Goal: Use online tool/utility: Utilize a website feature to perform a specific function

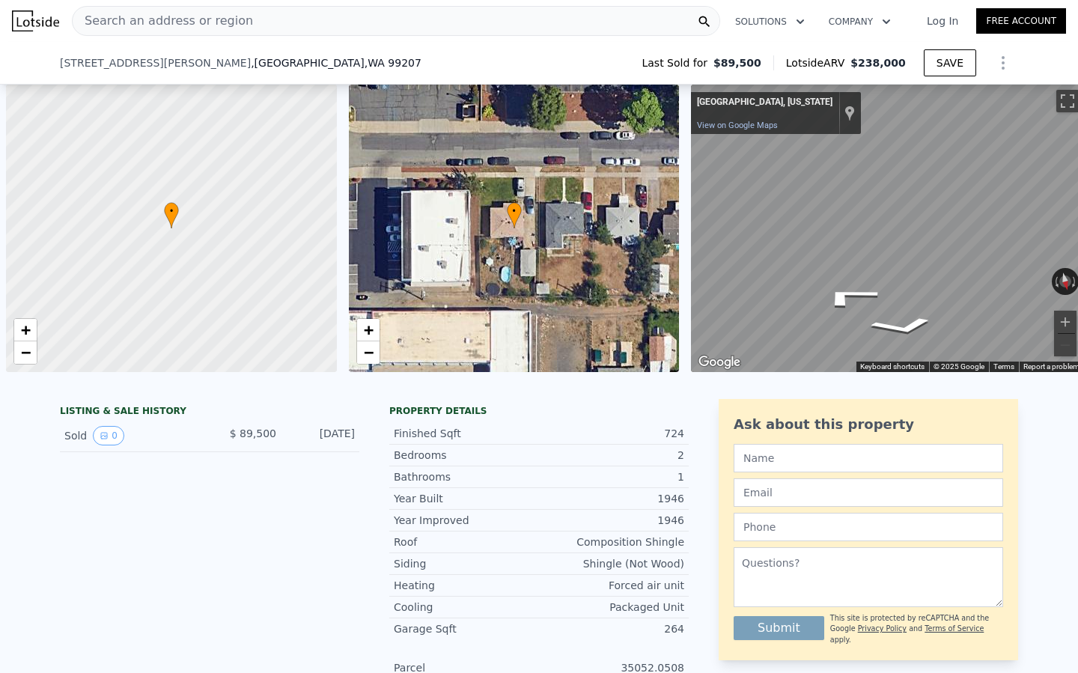
select select "30"
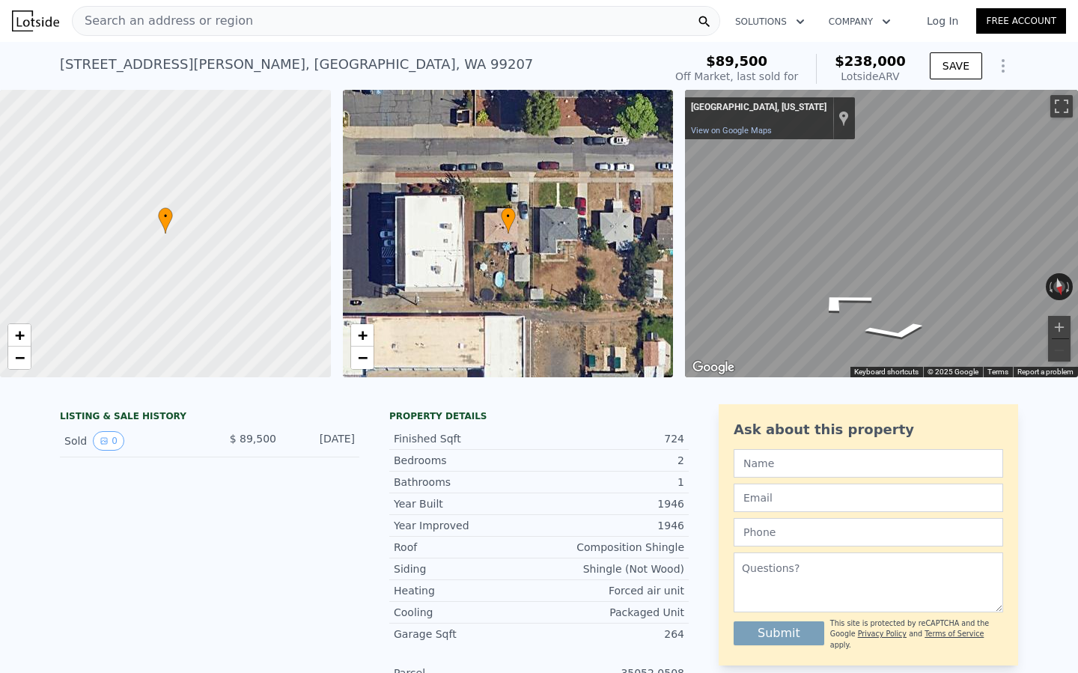
click at [0, 672] on div "LISTING & SALE HISTORY Sold 0 $ 89,500 [DATE] Property details Finished Sqft 72…" at bounding box center [539, 631] width 1078 height 478
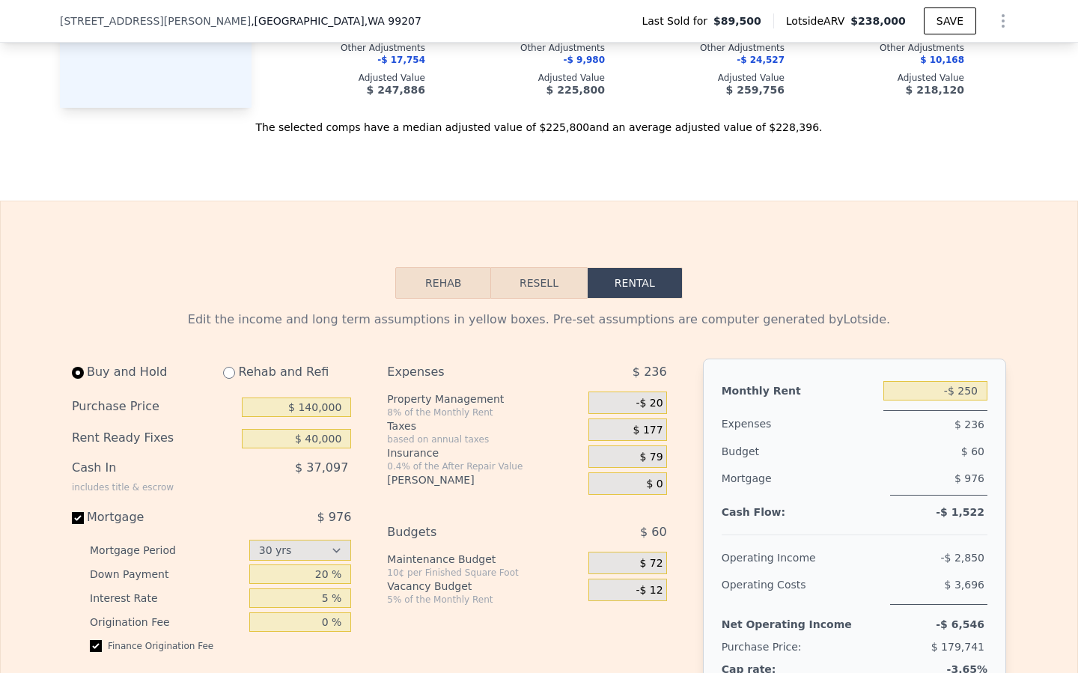
scroll to position [1747, 0]
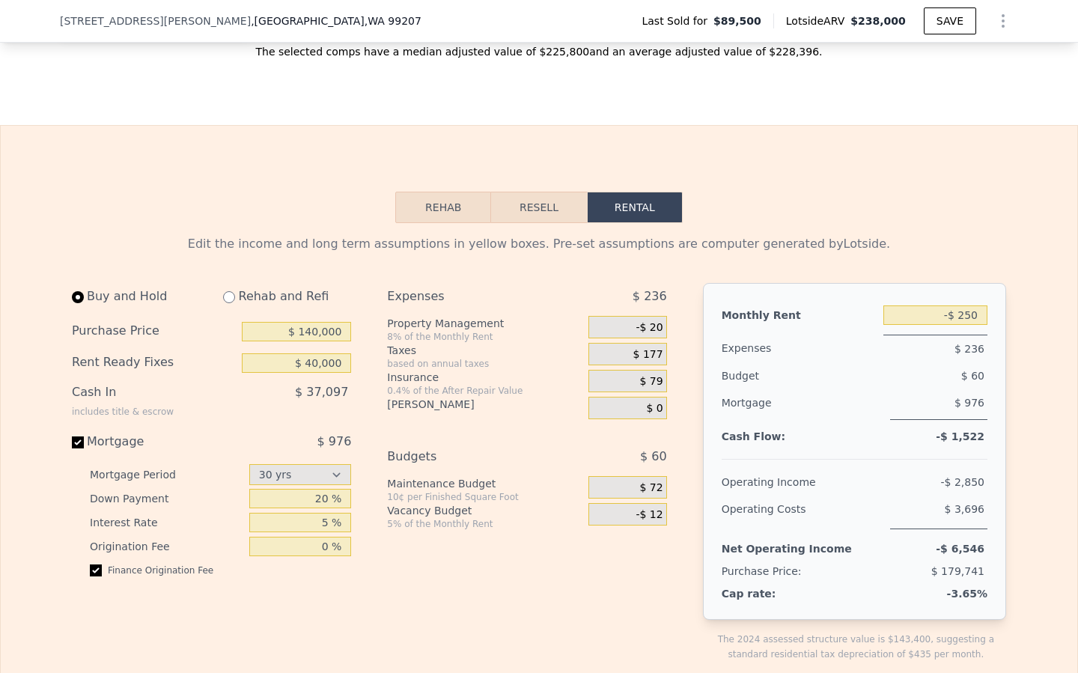
click at [440, 217] on button "Rehab" at bounding box center [443, 207] width 96 height 31
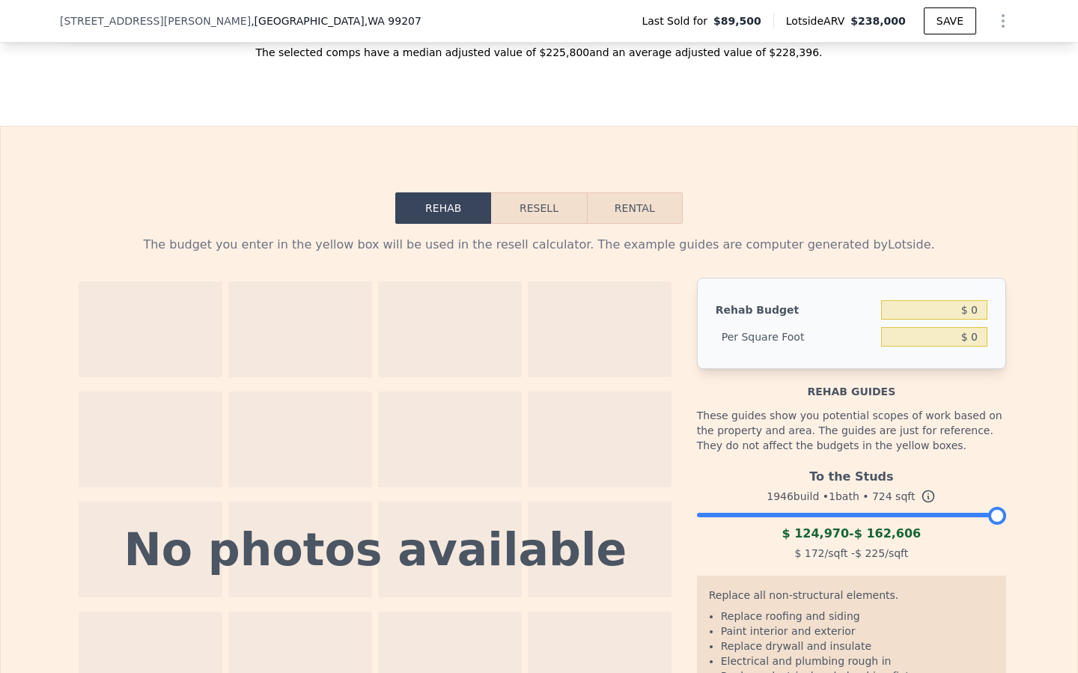
click at [540, 222] on button "Resell" at bounding box center [538, 207] width 95 height 31
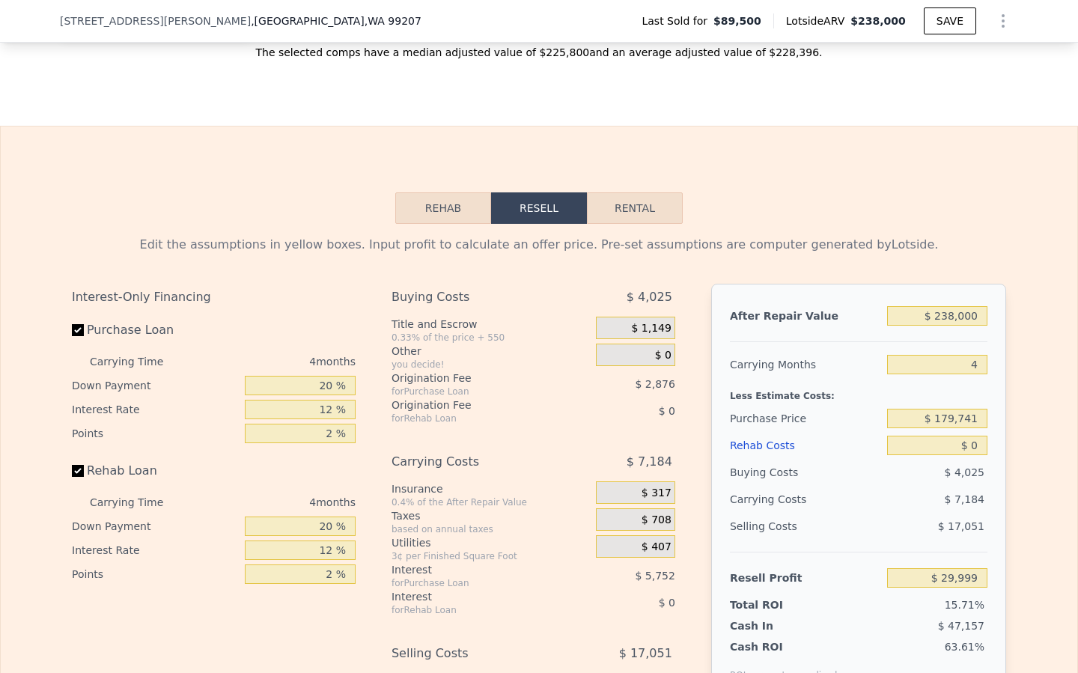
click at [438, 218] on button "Rehab" at bounding box center [443, 207] width 96 height 31
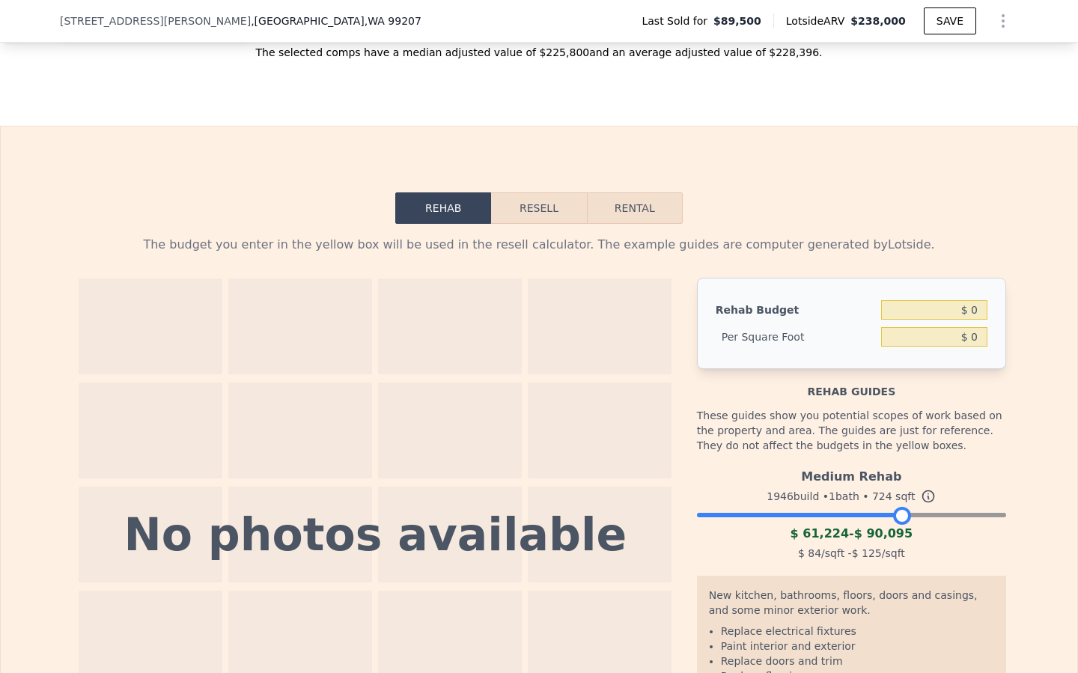
drag, startPoint x: 980, startPoint y: 516, endPoint x: 813, endPoint y: 520, distance: 167.0
click at [899, 518] on div at bounding box center [902, 516] width 18 height 18
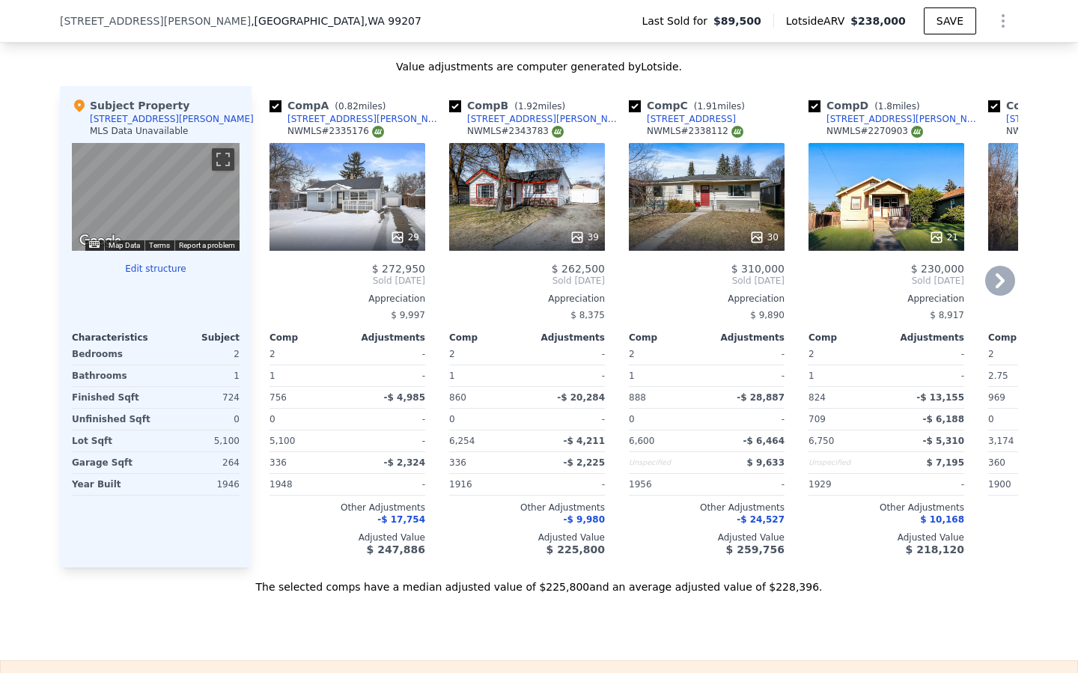
scroll to position [1201, 0]
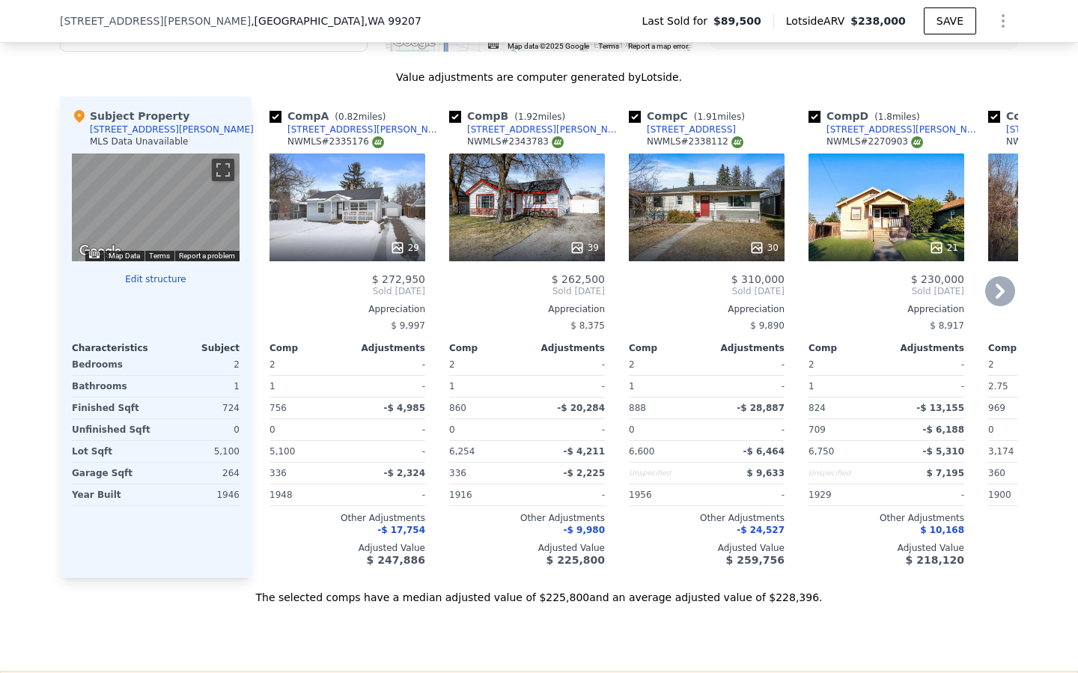
click at [349, 205] on div "29" at bounding box center [348, 207] width 156 height 108
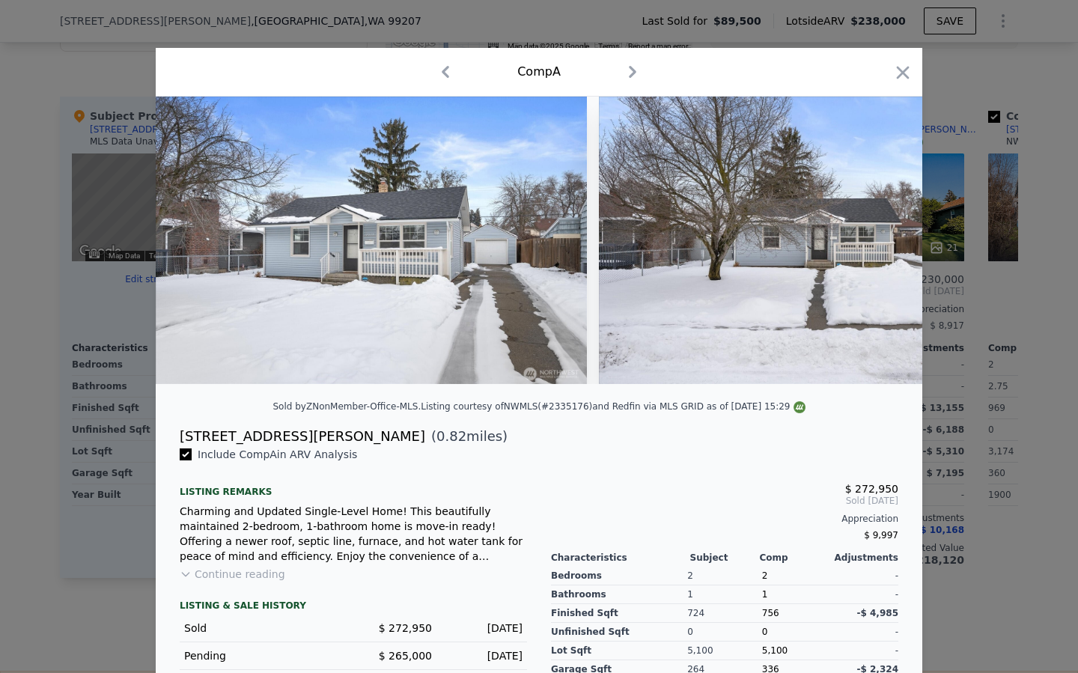
click at [424, 279] on img at bounding box center [371, 240] width 431 height 287
click at [634, 73] on icon "button" at bounding box center [632, 72] width 7 height 12
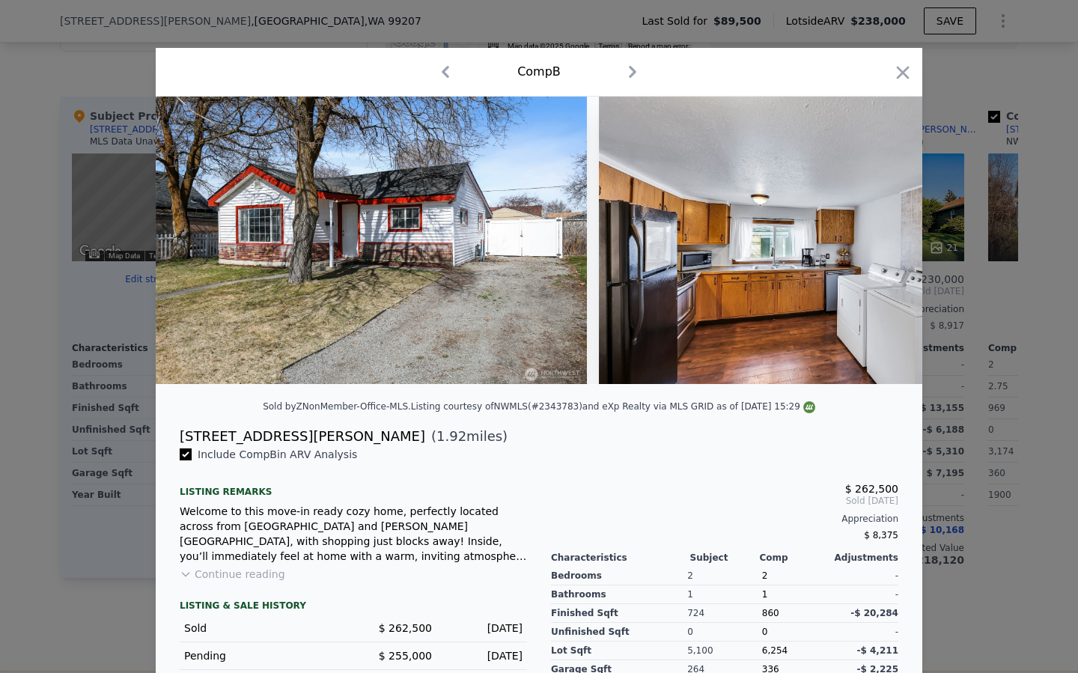
click at [442, 76] on icon "button" at bounding box center [445, 72] width 24 height 24
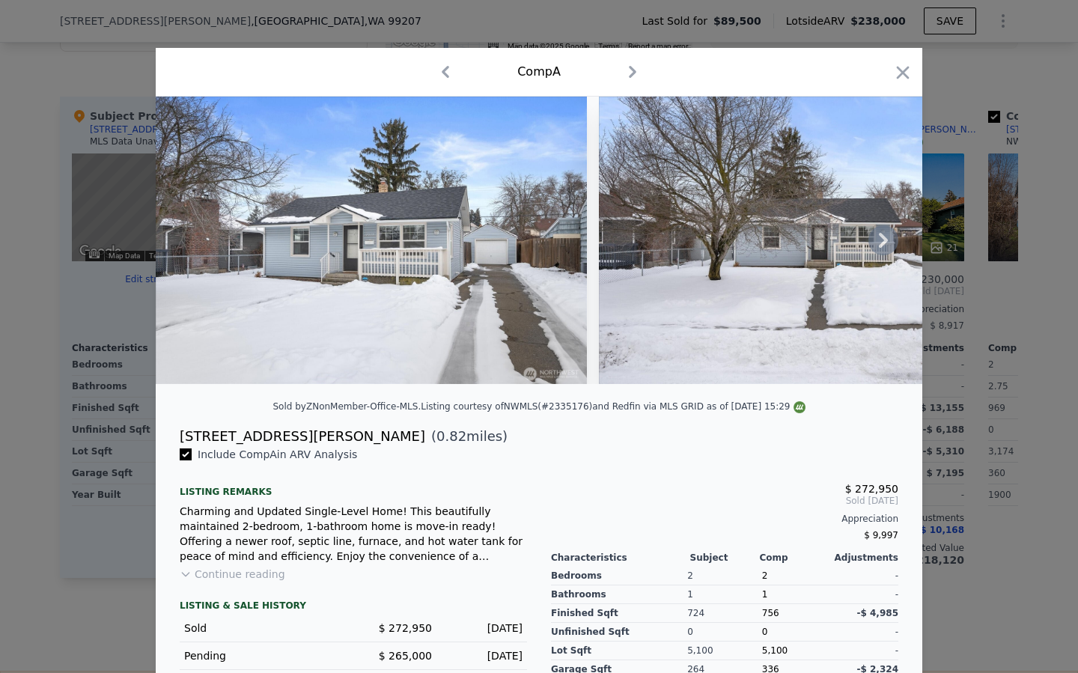
click at [891, 238] on icon at bounding box center [883, 240] width 30 height 30
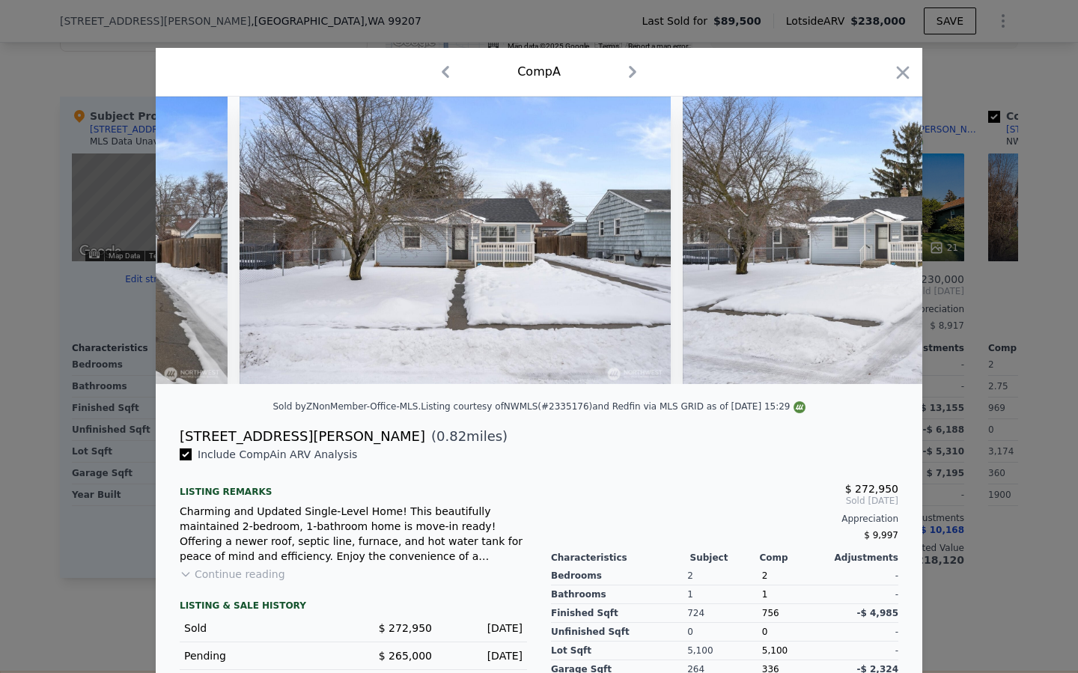
click at [891, 238] on img at bounding box center [898, 240] width 431 height 287
click at [889, 238] on icon at bounding box center [883, 240] width 30 height 30
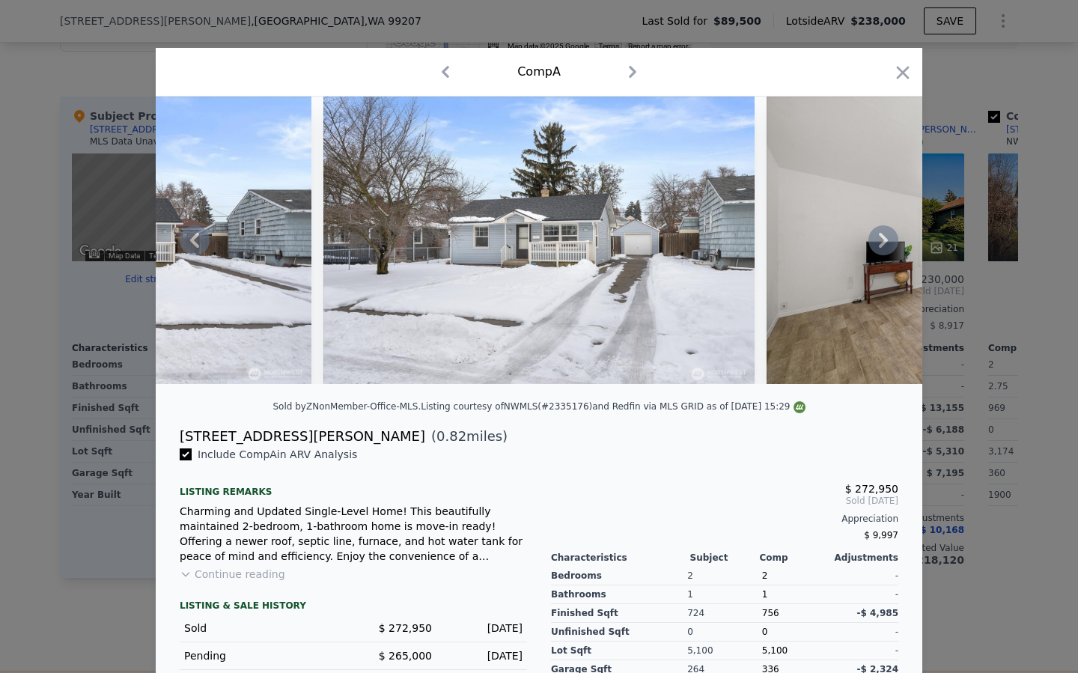
click at [879, 238] on icon at bounding box center [883, 240] width 30 height 30
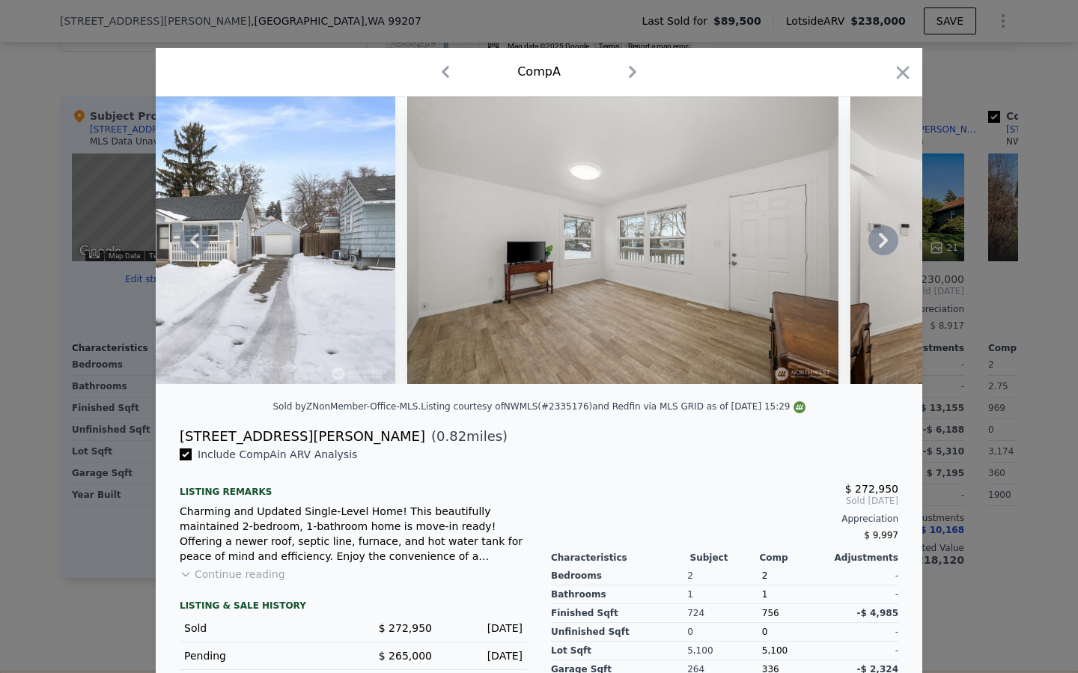
click at [879, 238] on icon at bounding box center [883, 240] width 30 height 30
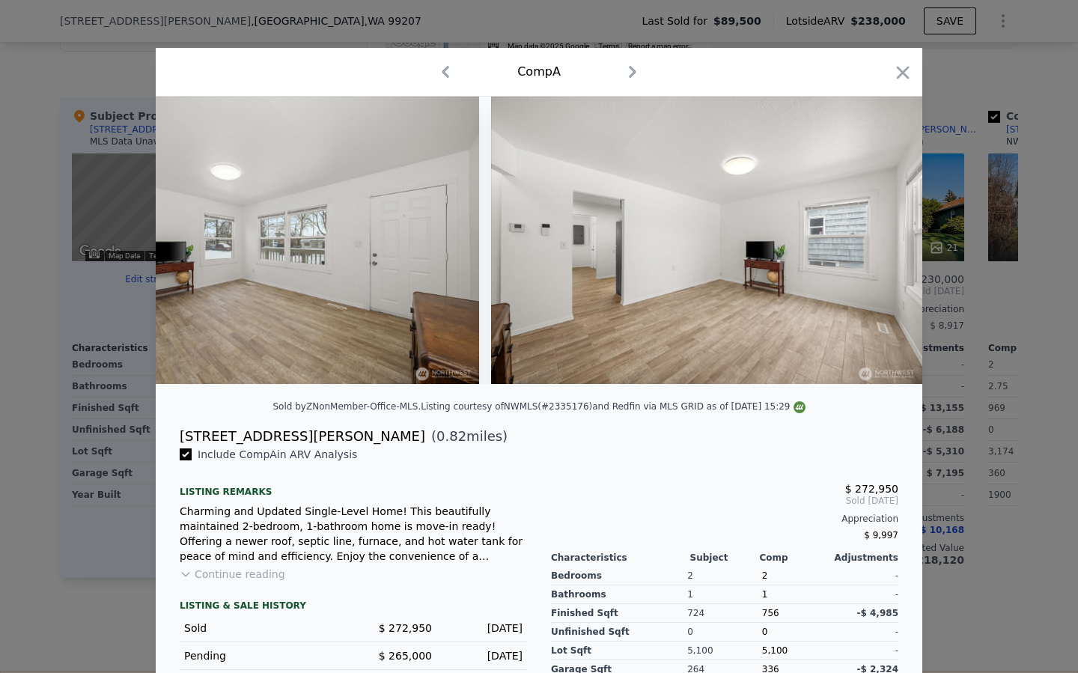
click at [879, 238] on img at bounding box center [706, 240] width 431 height 287
click at [878, 238] on icon at bounding box center [883, 240] width 30 height 30
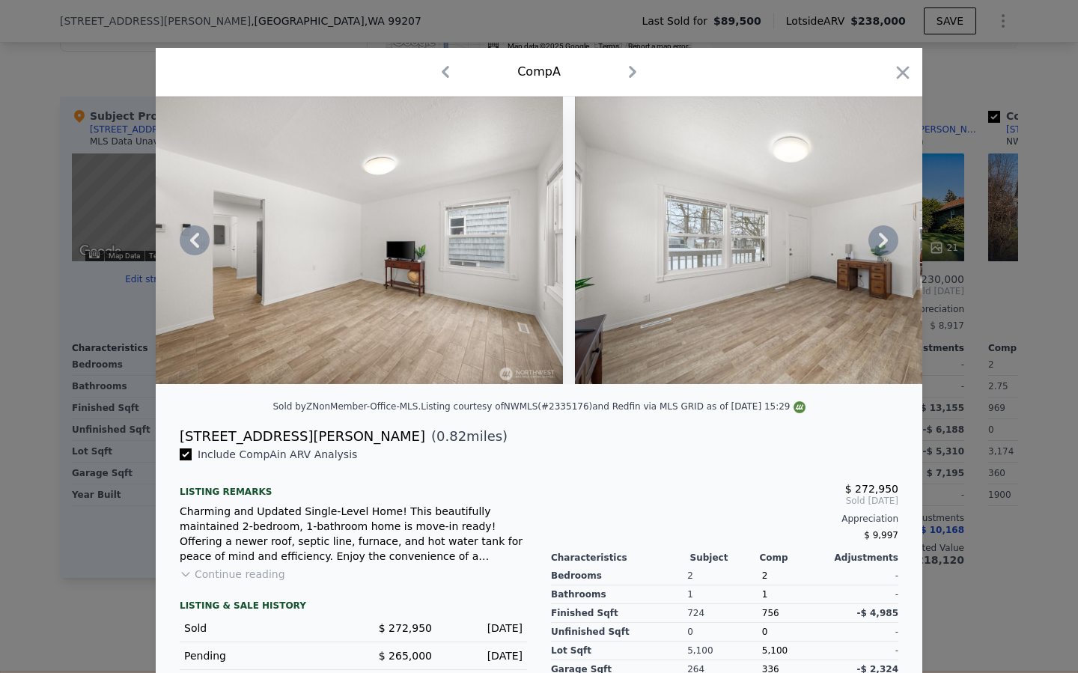
click at [878, 238] on icon at bounding box center [883, 240] width 30 height 30
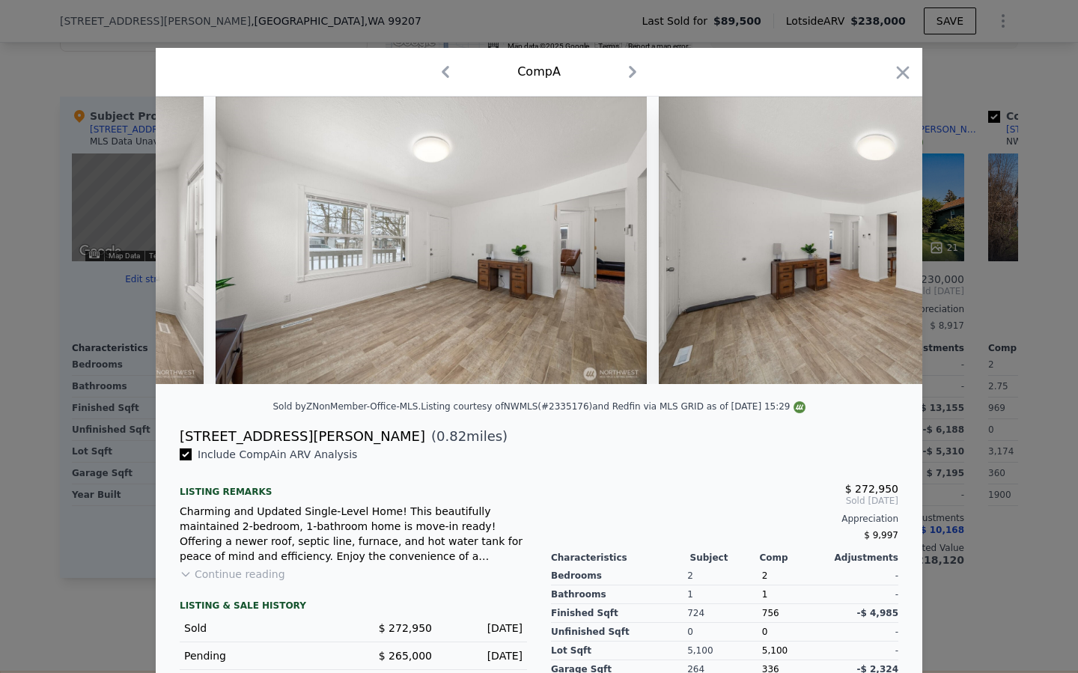
click at [878, 238] on img at bounding box center [874, 240] width 431 height 287
click at [878, 238] on icon at bounding box center [883, 240] width 30 height 30
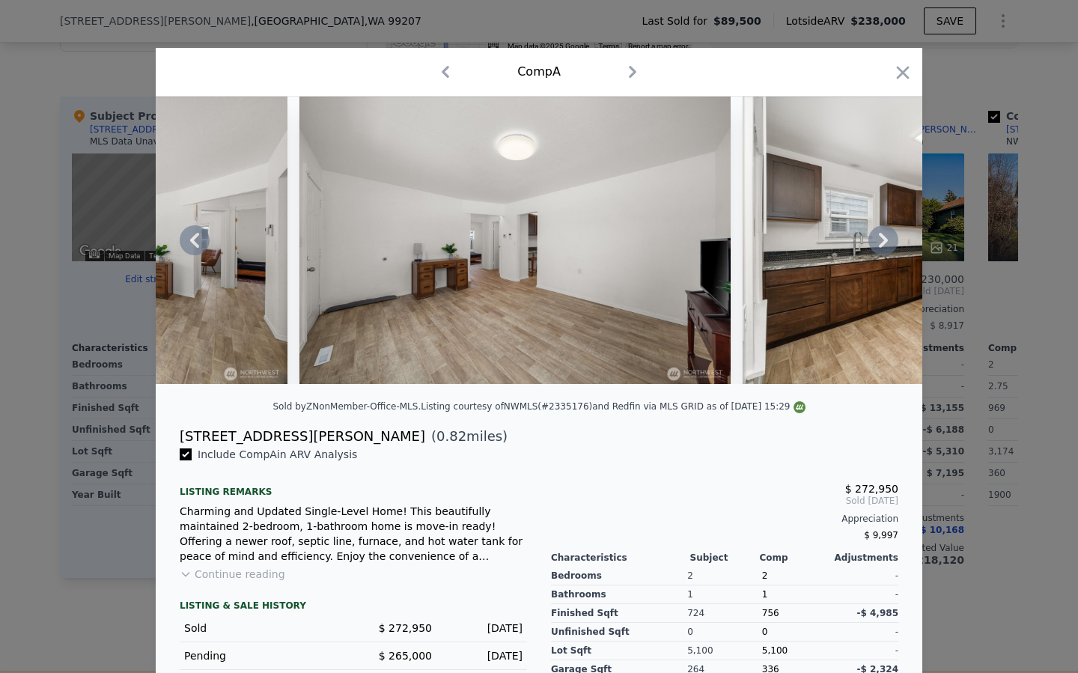
click at [878, 238] on icon at bounding box center [883, 240] width 30 height 30
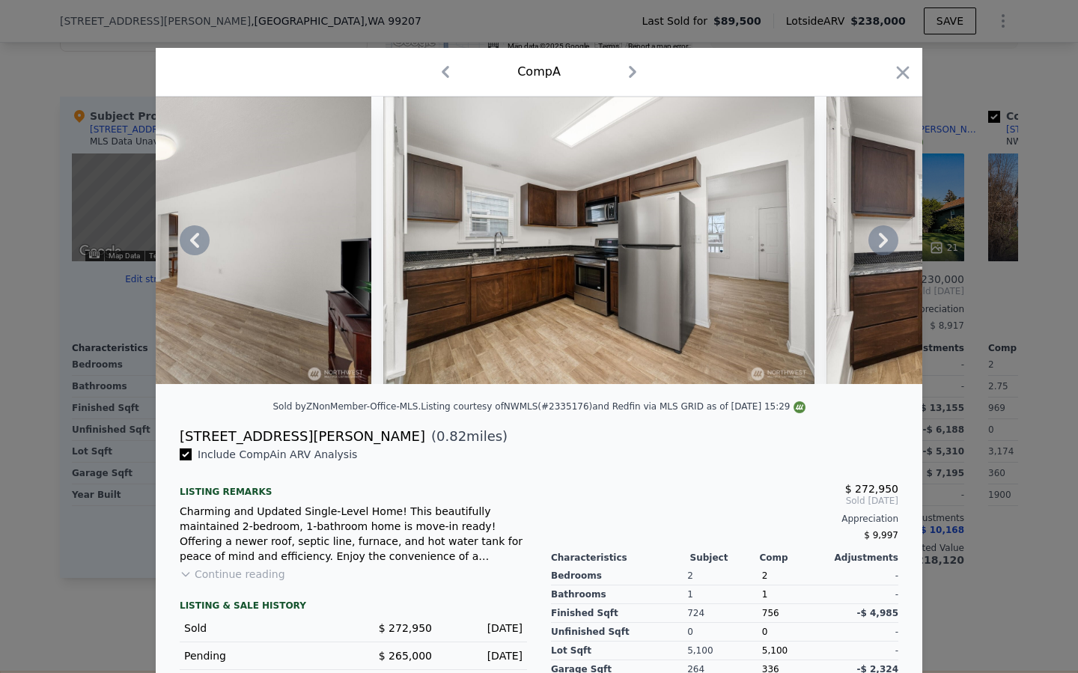
click at [878, 238] on icon at bounding box center [883, 240] width 30 height 30
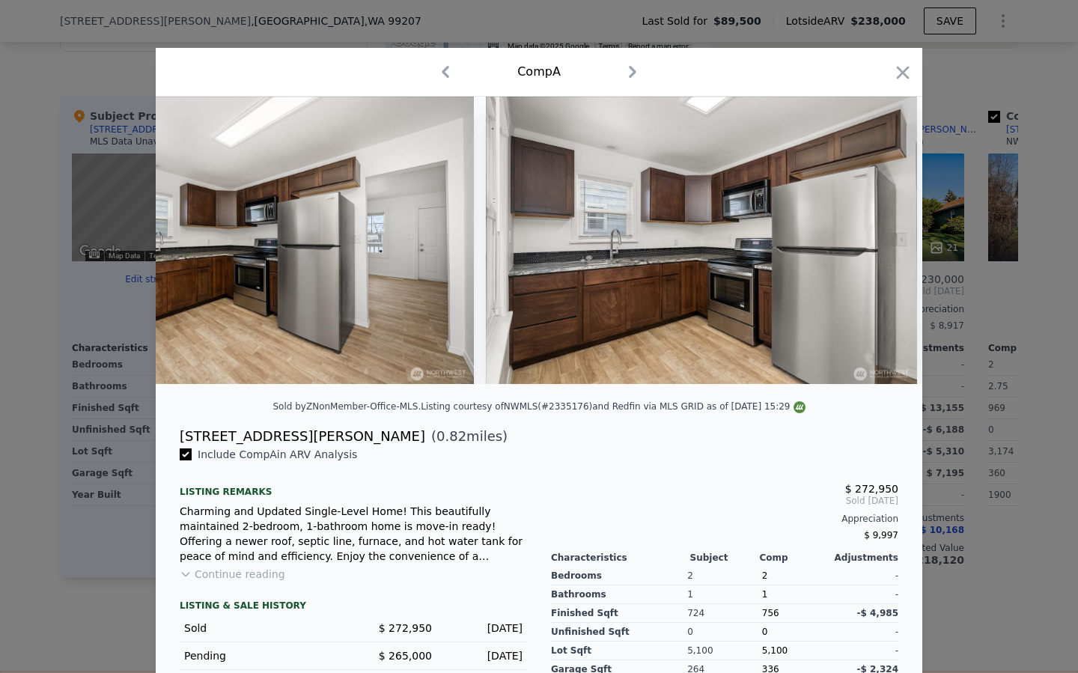
scroll to position [0, 3234]
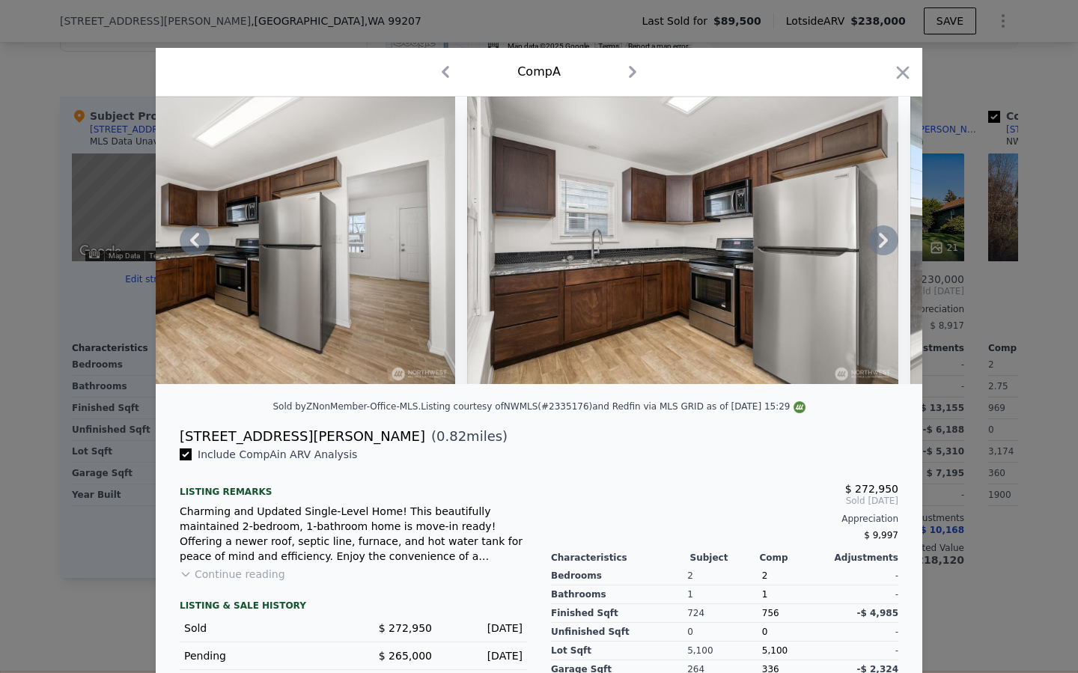
click at [878, 238] on icon at bounding box center [883, 240] width 30 height 30
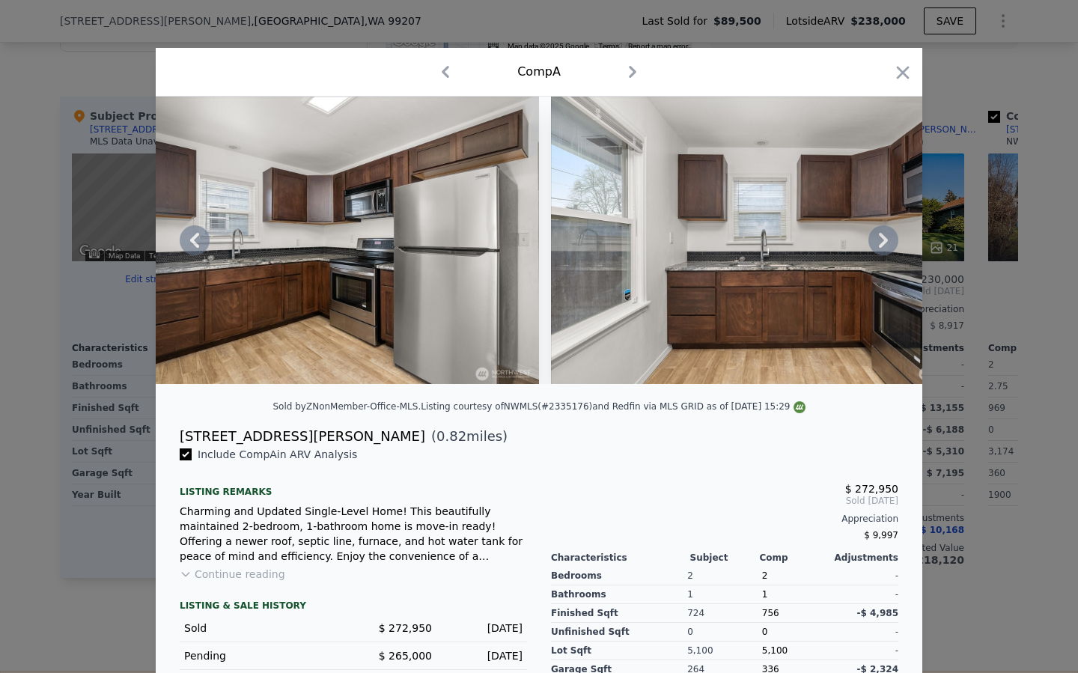
click at [878, 238] on icon at bounding box center [883, 240] width 30 height 30
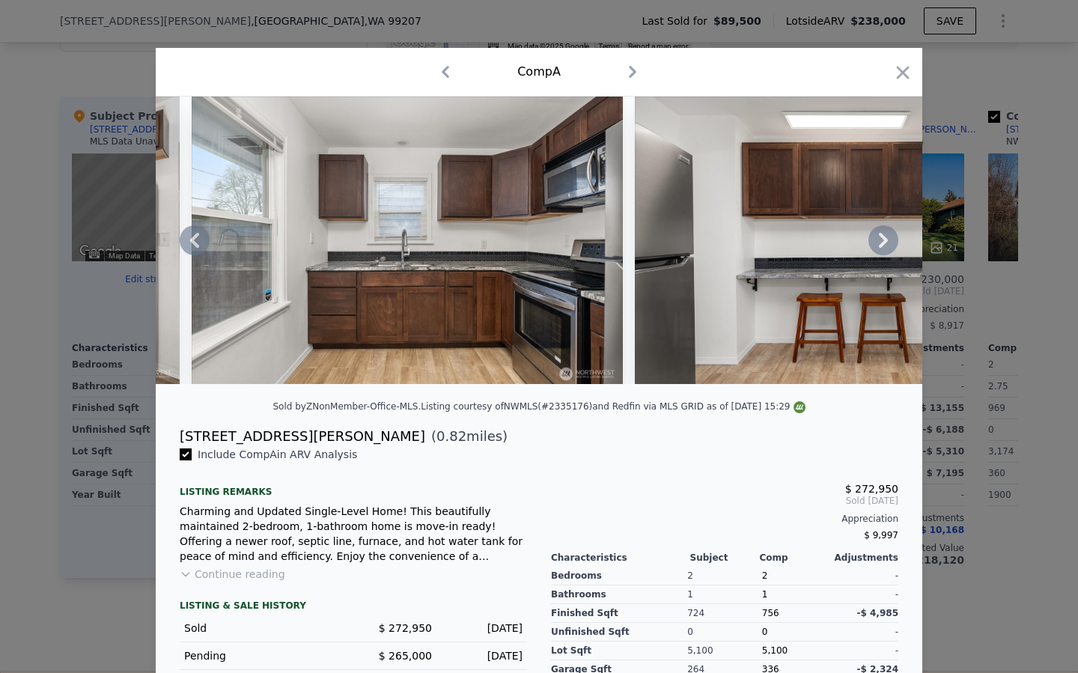
click at [878, 238] on icon at bounding box center [883, 240] width 30 height 30
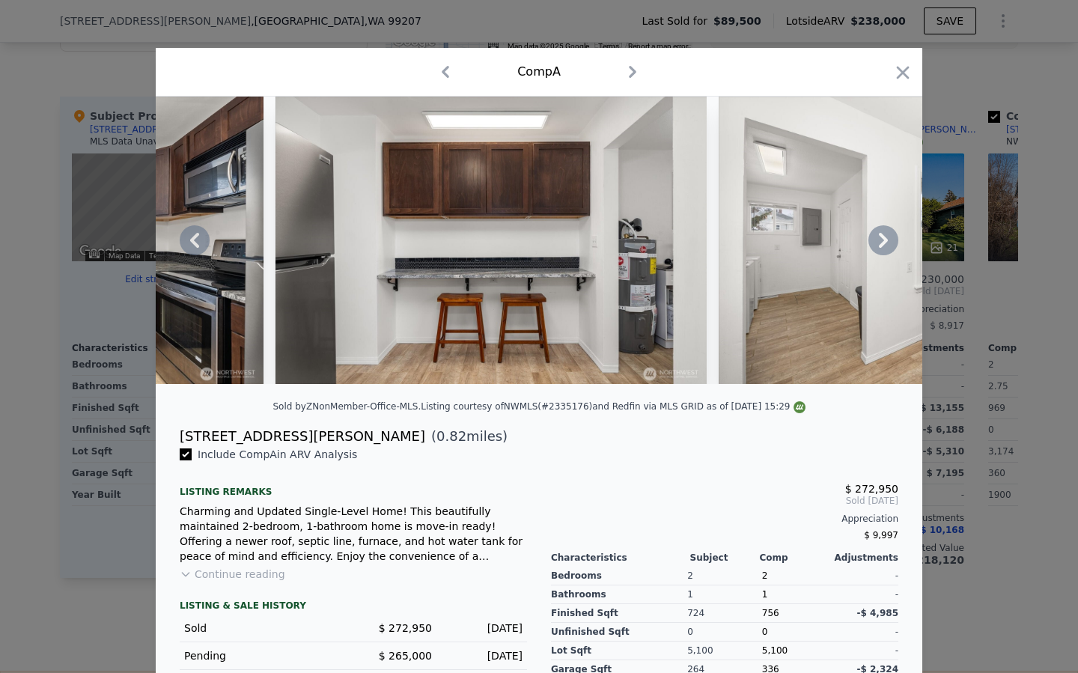
click at [878, 238] on icon at bounding box center [883, 240] width 30 height 30
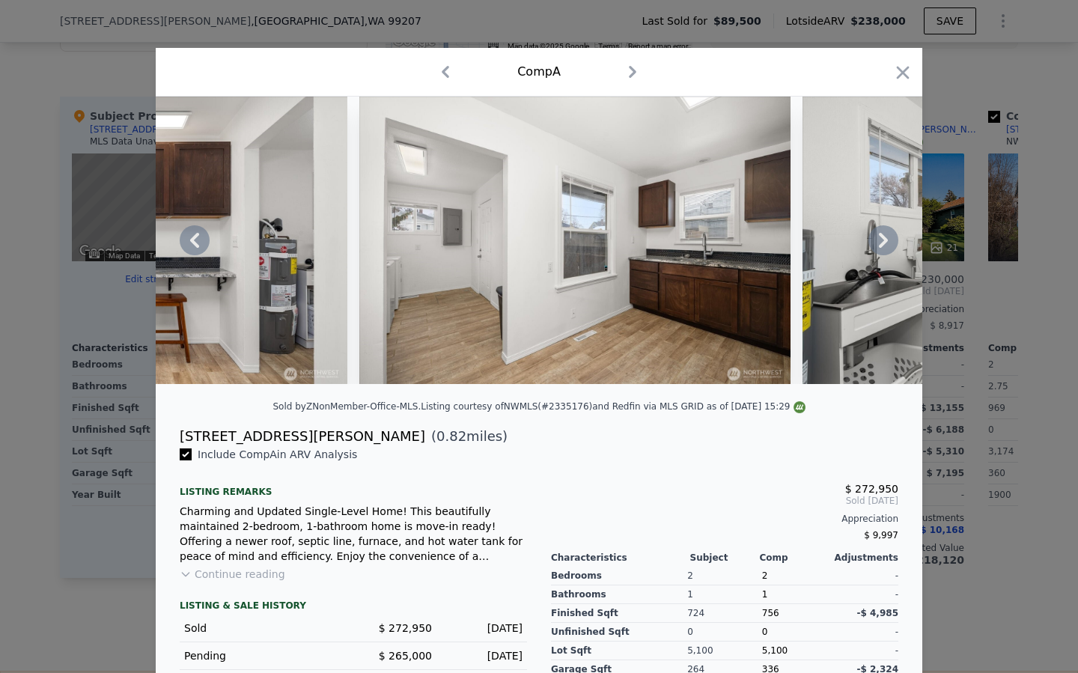
click at [878, 238] on icon at bounding box center [883, 240] width 30 height 30
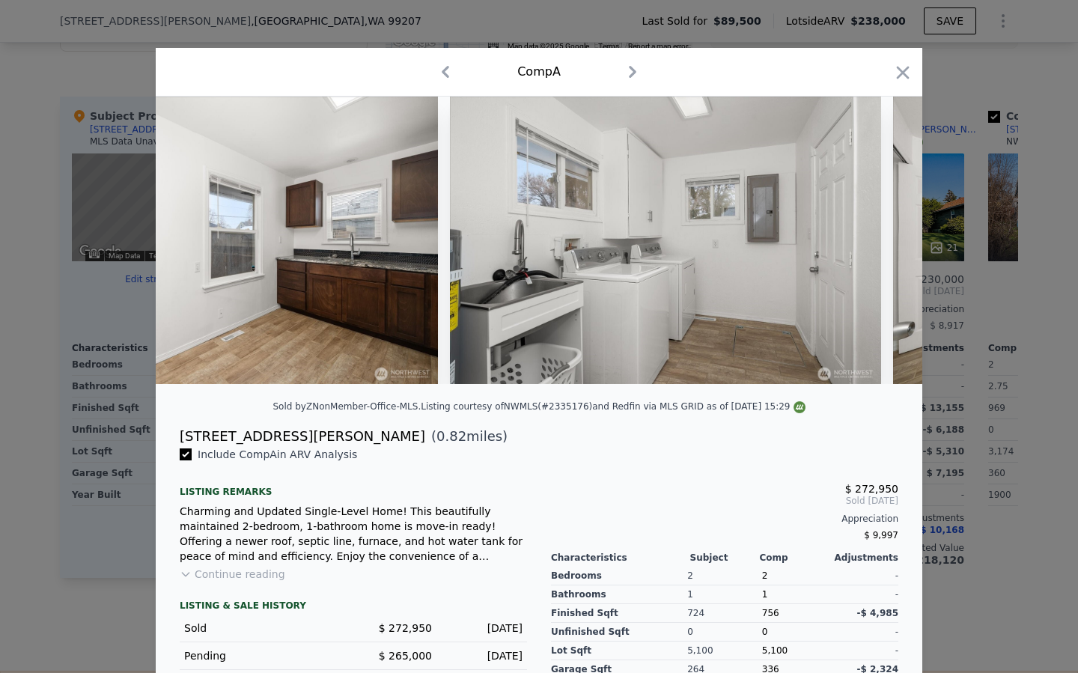
scroll to position [0, 5031]
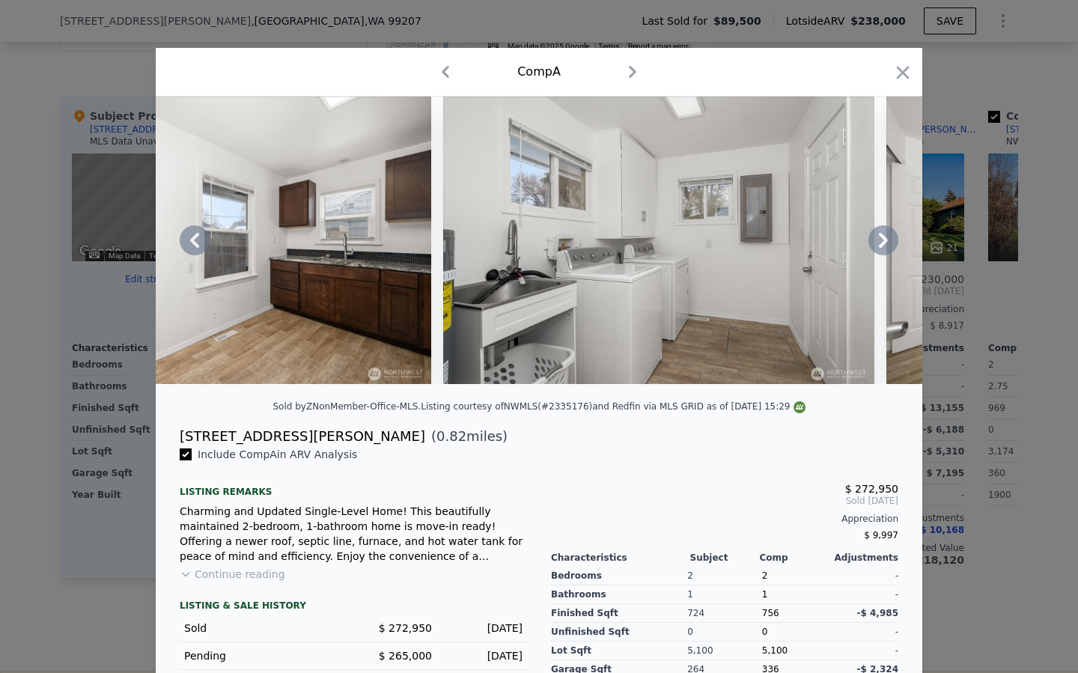
click at [878, 238] on div at bounding box center [539, 240] width 767 height 287
click at [878, 238] on icon at bounding box center [883, 240] width 30 height 30
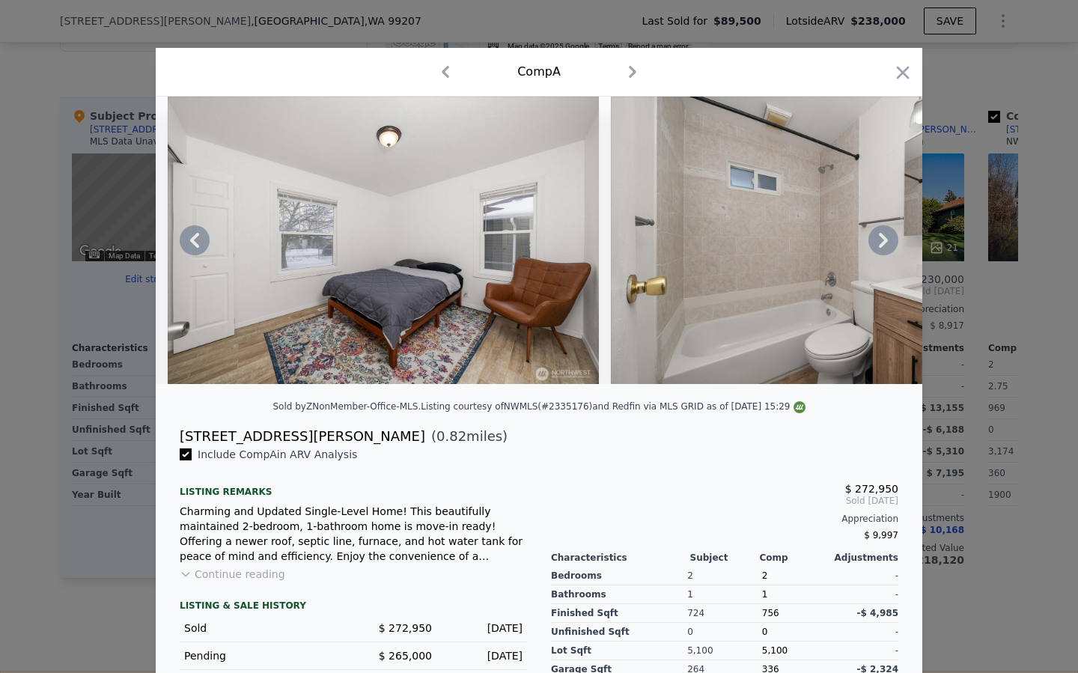
click at [878, 238] on icon at bounding box center [883, 240] width 30 height 30
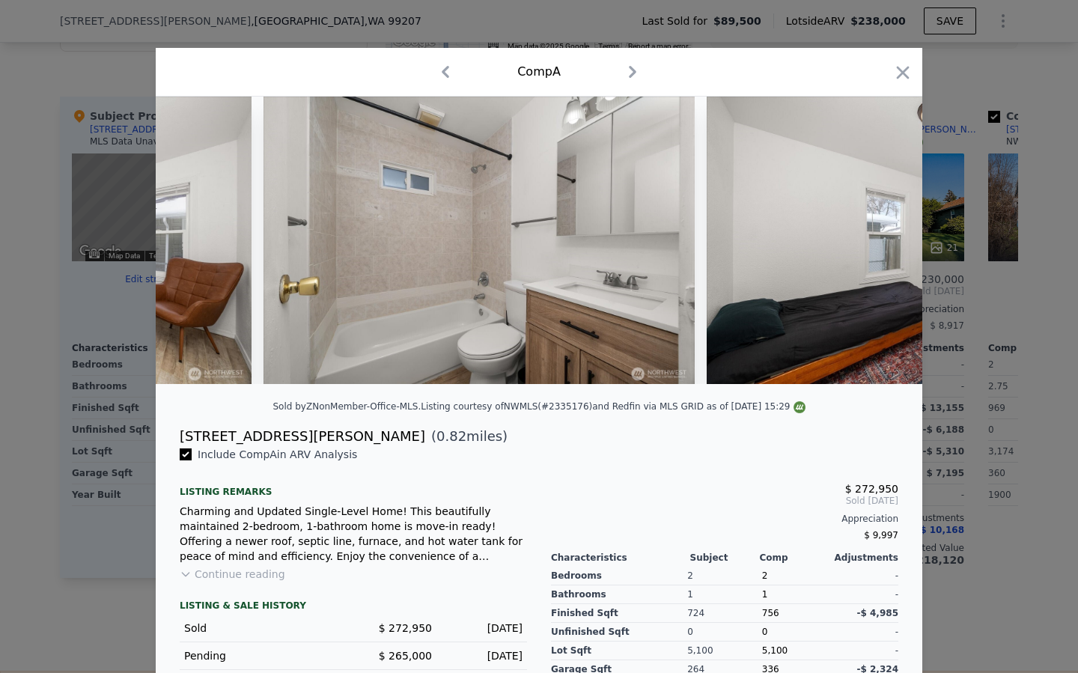
scroll to position [0, 6109]
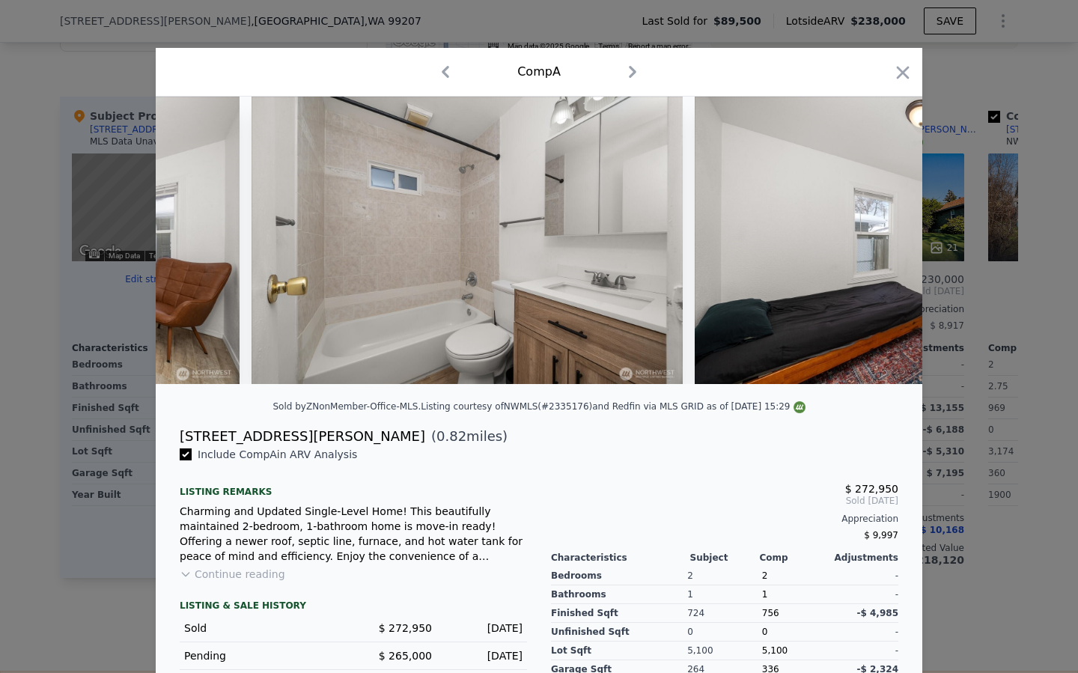
click at [878, 238] on div at bounding box center [539, 240] width 767 height 287
click at [911, 70] on icon "button" at bounding box center [902, 72] width 21 height 21
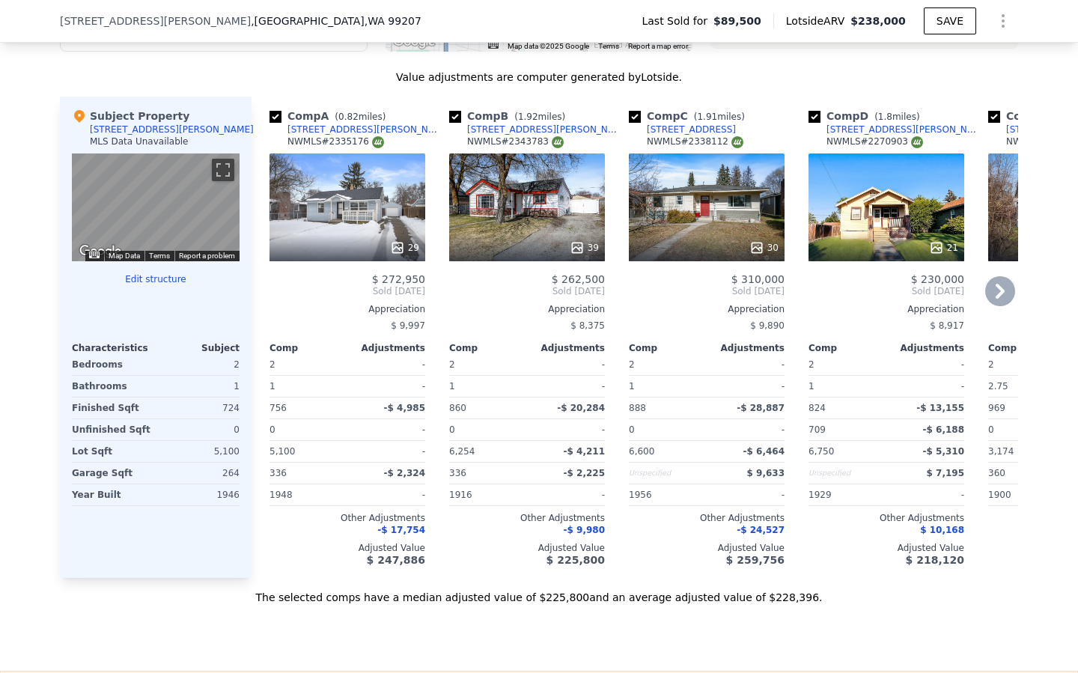
click at [324, 240] on div "29" at bounding box center [347, 247] width 143 height 15
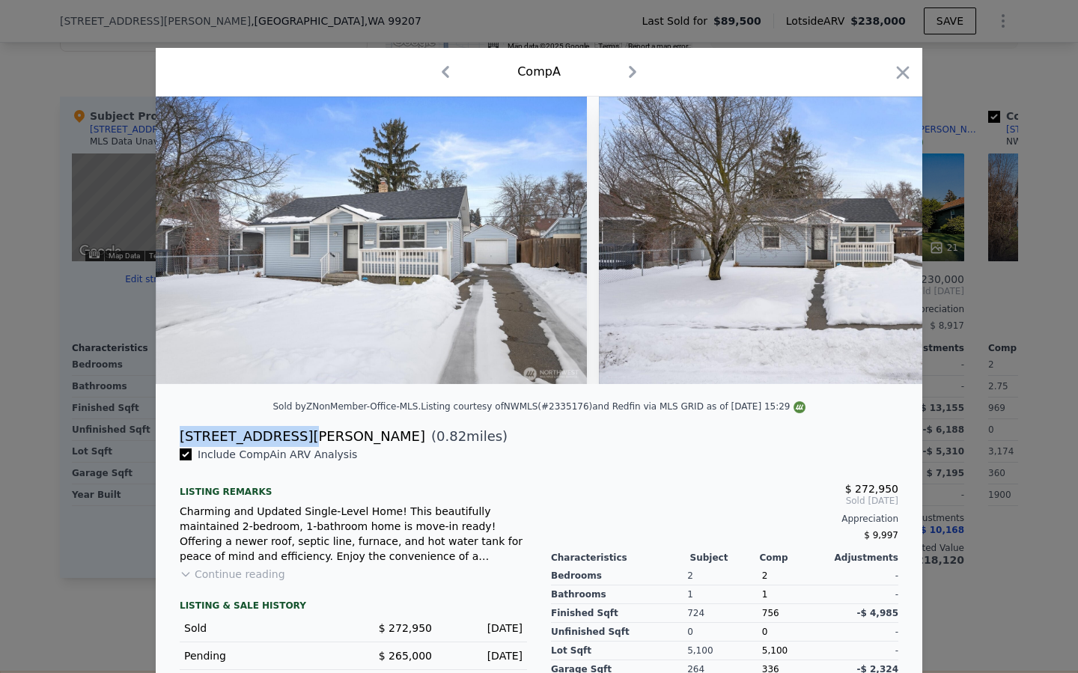
drag, startPoint x: 176, startPoint y: 432, endPoint x: 290, endPoint y: 433, distance: 113.8
click at [290, 433] on div "[STREET_ADDRESS][PERSON_NAME] ( 0.82 miles)" at bounding box center [539, 436] width 743 height 21
copy div "[STREET_ADDRESS][PERSON_NAME]"
click at [886, 233] on icon at bounding box center [883, 240] width 30 height 30
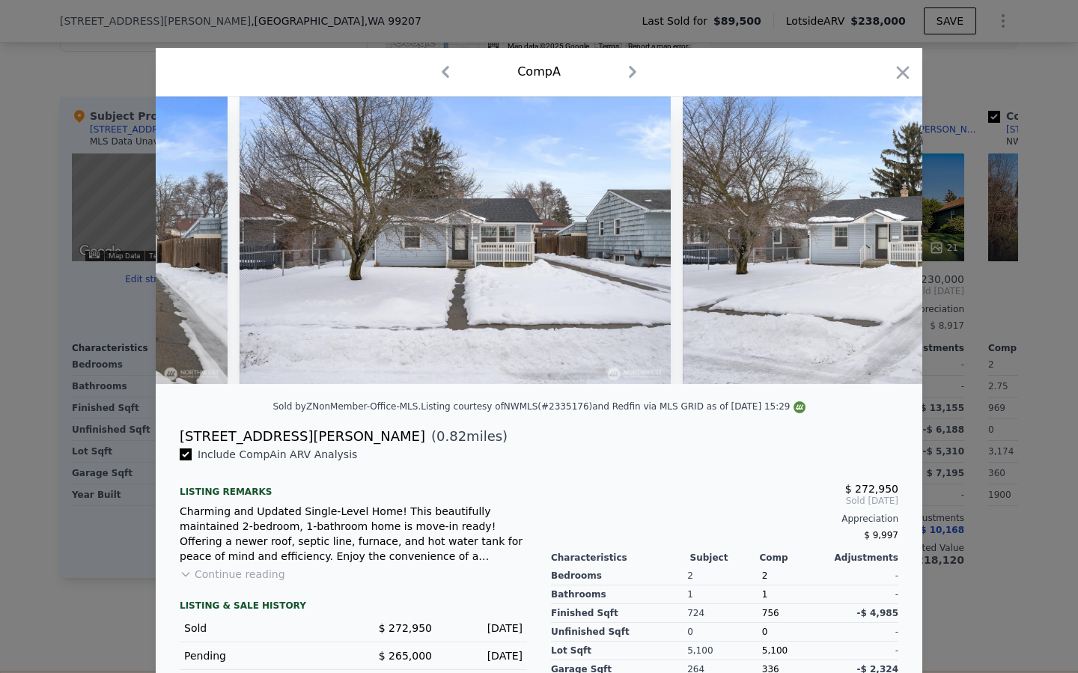
click at [886, 233] on img at bounding box center [898, 240] width 431 height 287
click at [876, 237] on icon at bounding box center [883, 240] width 30 height 30
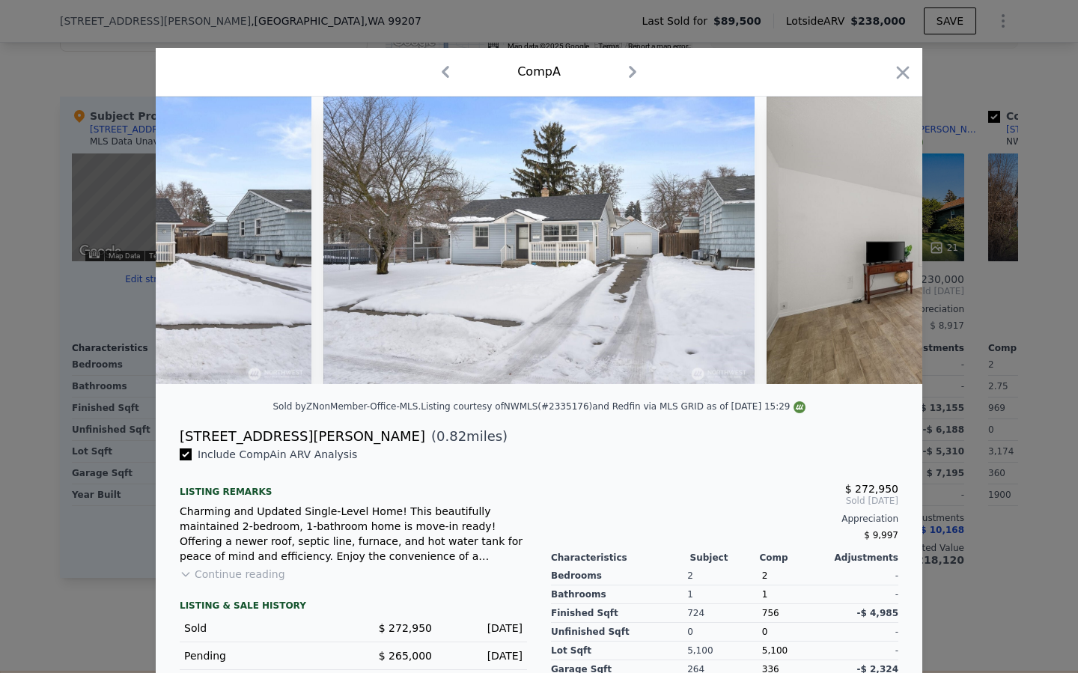
click at [876, 237] on img at bounding box center [982, 240] width 431 height 287
click at [876, 237] on icon at bounding box center [883, 240] width 30 height 30
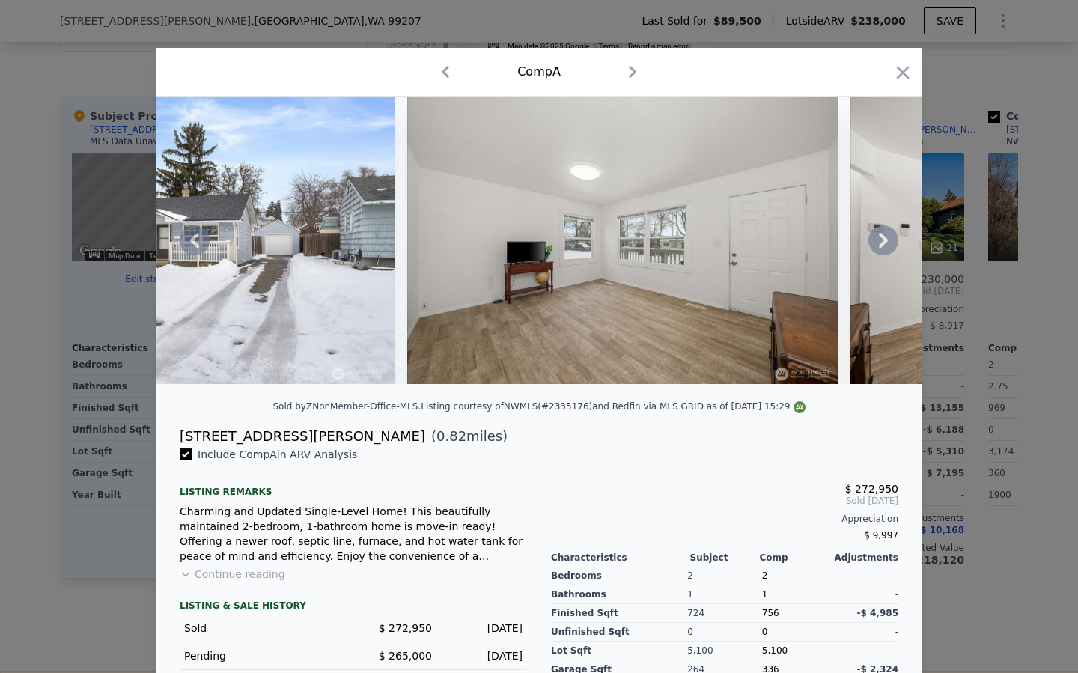
click at [876, 237] on icon at bounding box center [883, 240] width 30 height 30
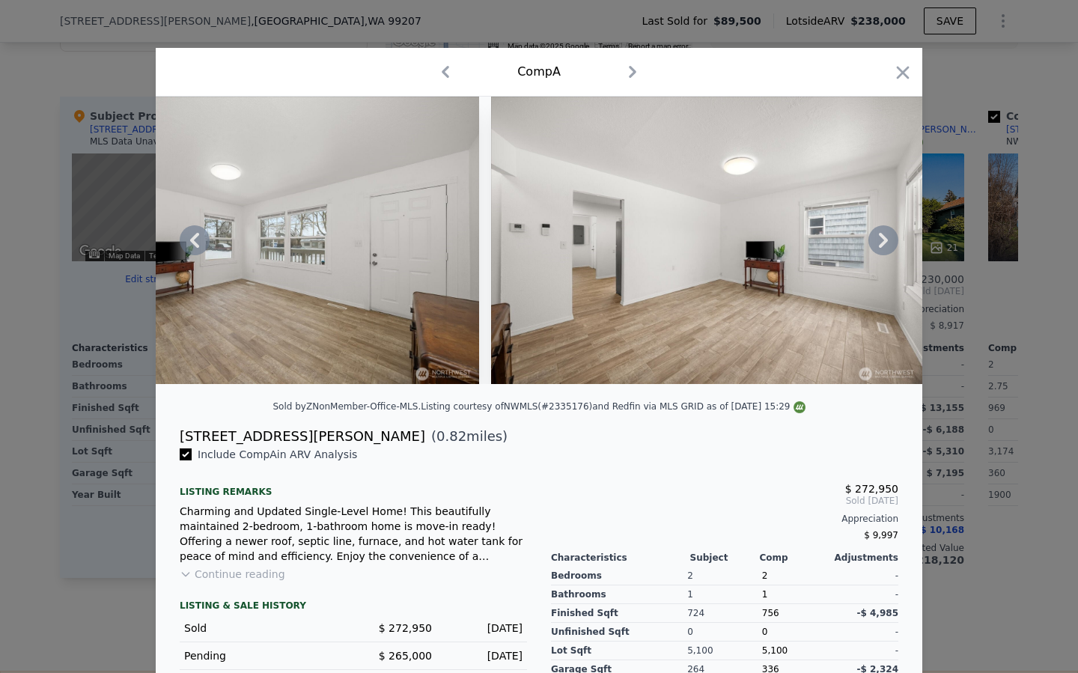
click at [875, 237] on icon at bounding box center [883, 240] width 30 height 30
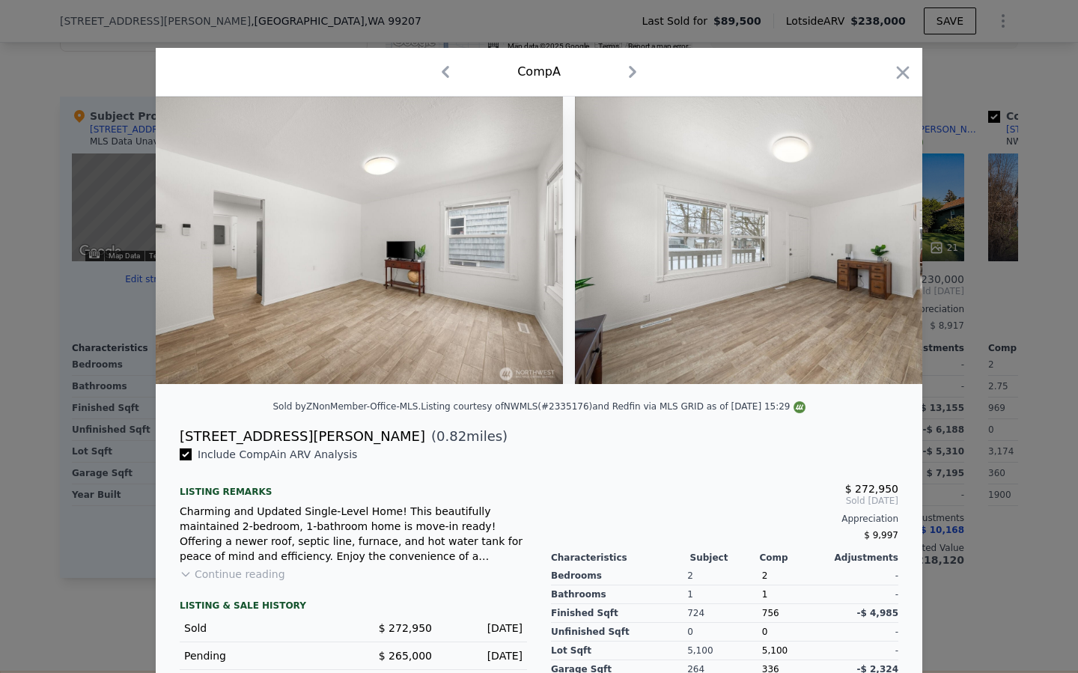
click at [875, 237] on img at bounding box center [790, 240] width 431 height 287
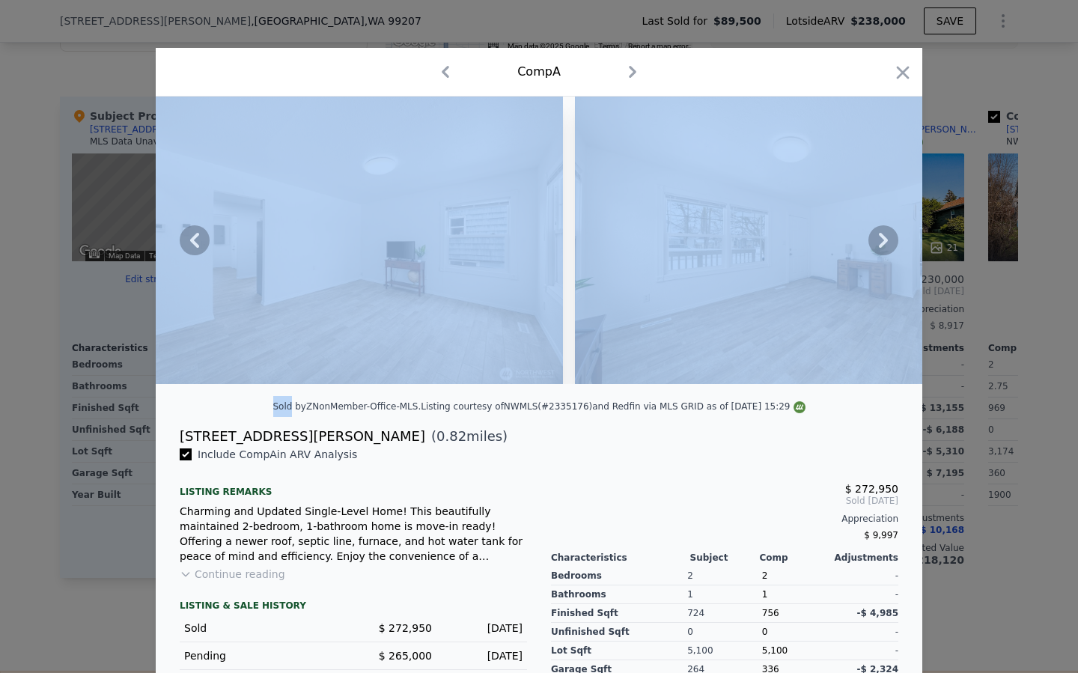
click at [875, 237] on icon at bounding box center [883, 240] width 30 height 30
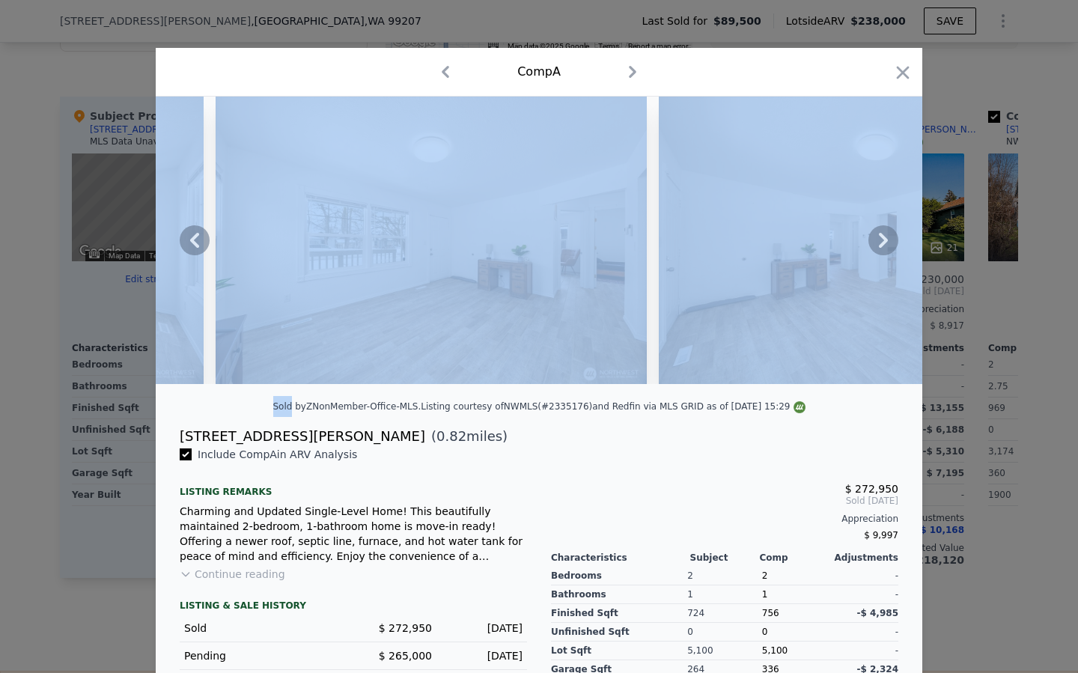
click at [875, 247] on icon at bounding box center [883, 240] width 30 height 30
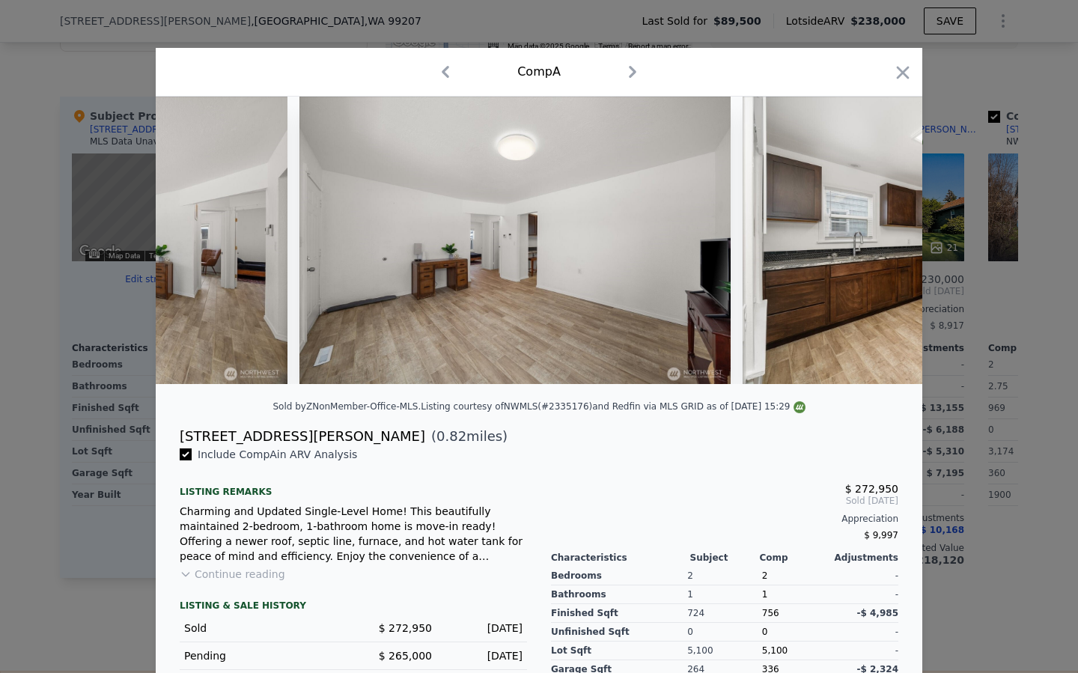
click at [875, 247] on div at bounding box center [539, 240] width 767 height 287
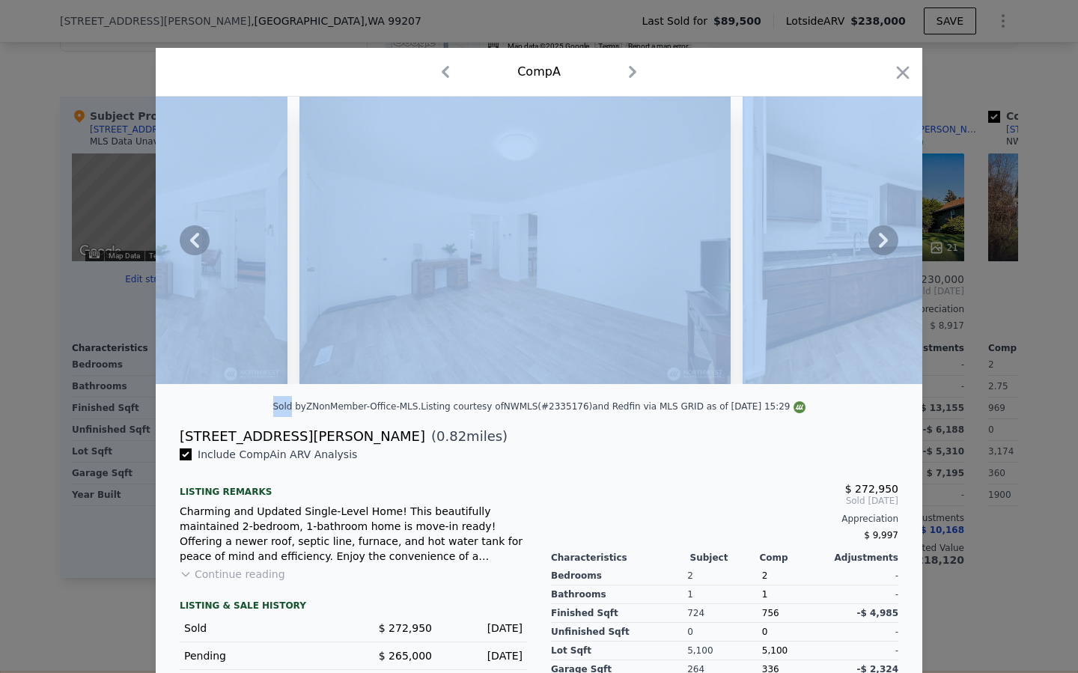
click at [875, 247] on icon at bounding box center [883, 240] width 30 height 30
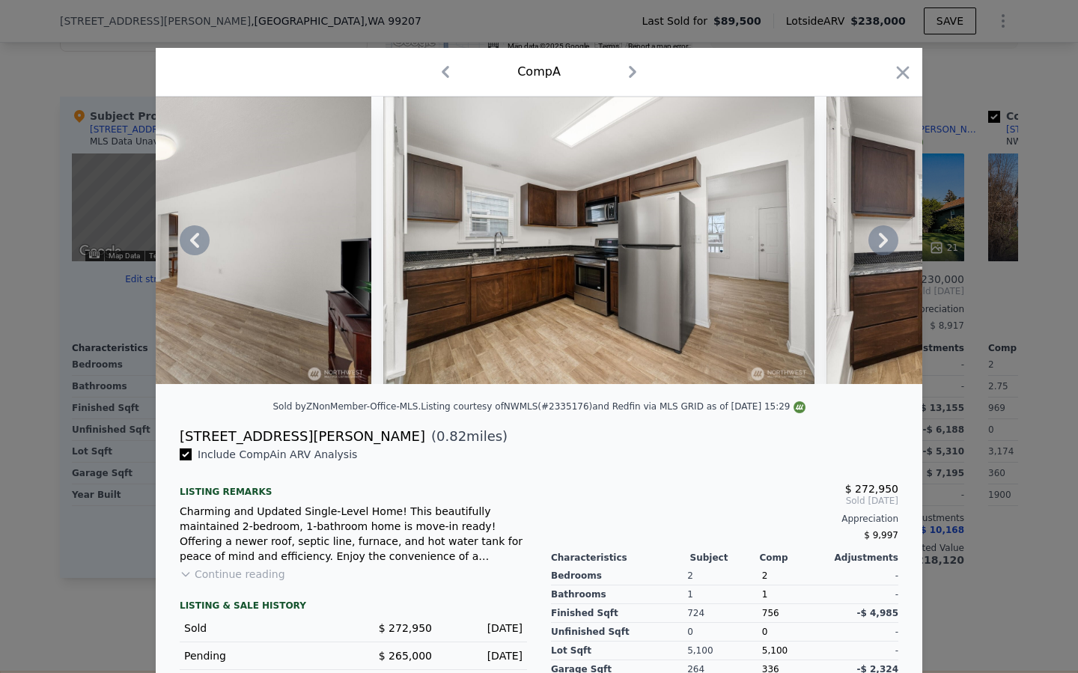
click at [882, 241] on icon at bounding box center [883, 240] width 30 height 30
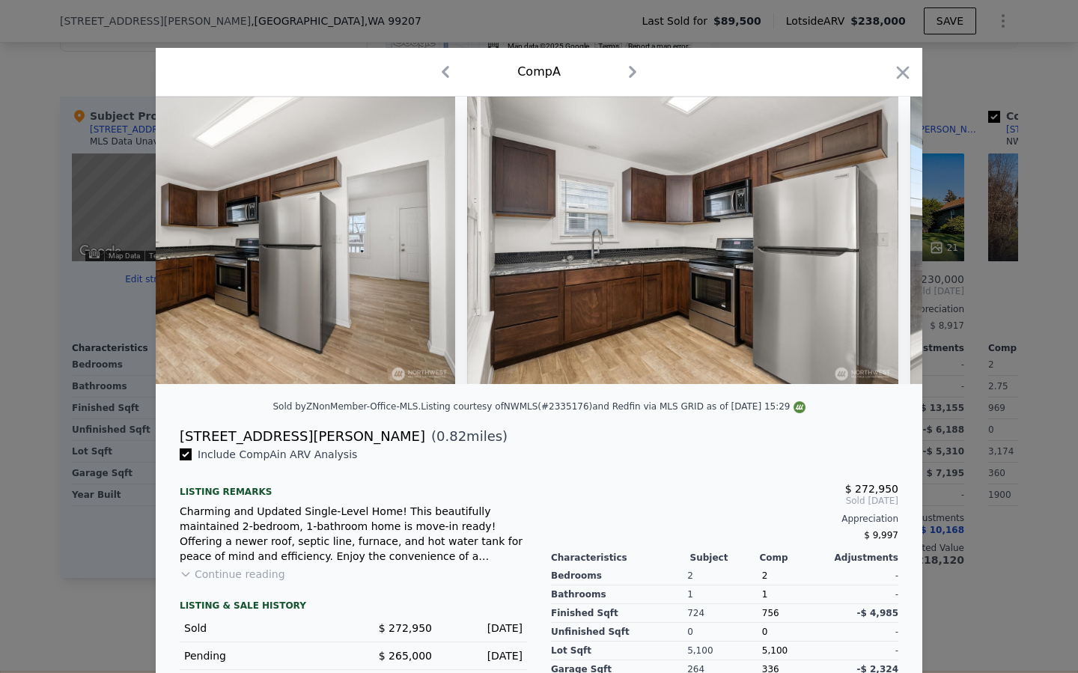
click at [882, 241] on img at bounding box center [682, 240] width 431 height 287
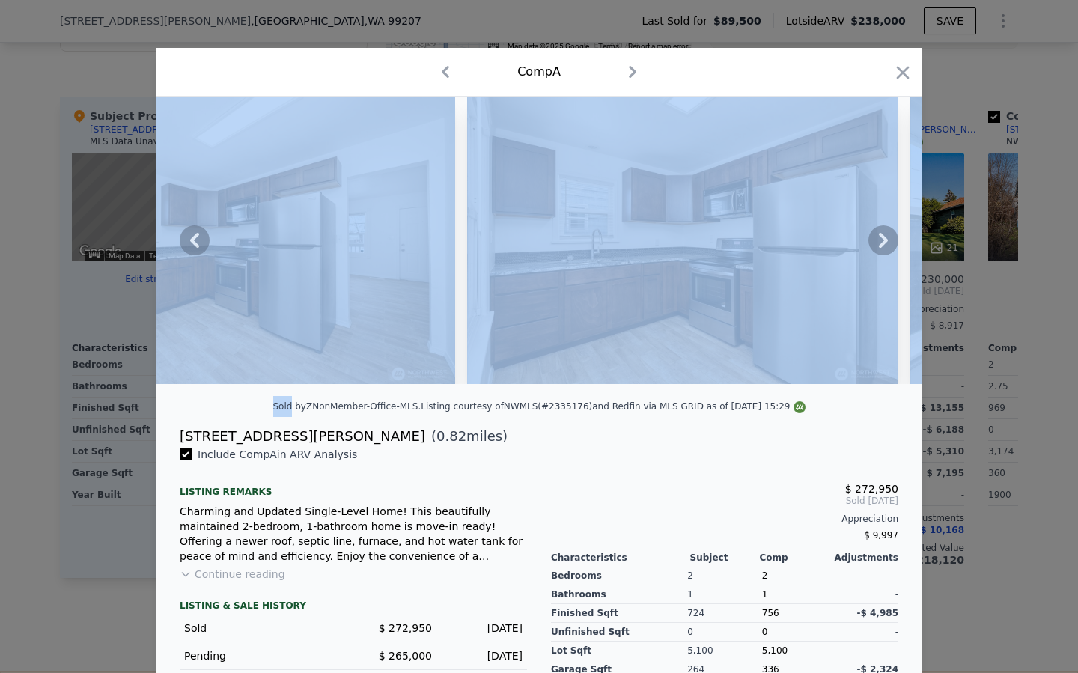
click at [882, 241] on icon at bounding box center [883, 240] width 30 height 30
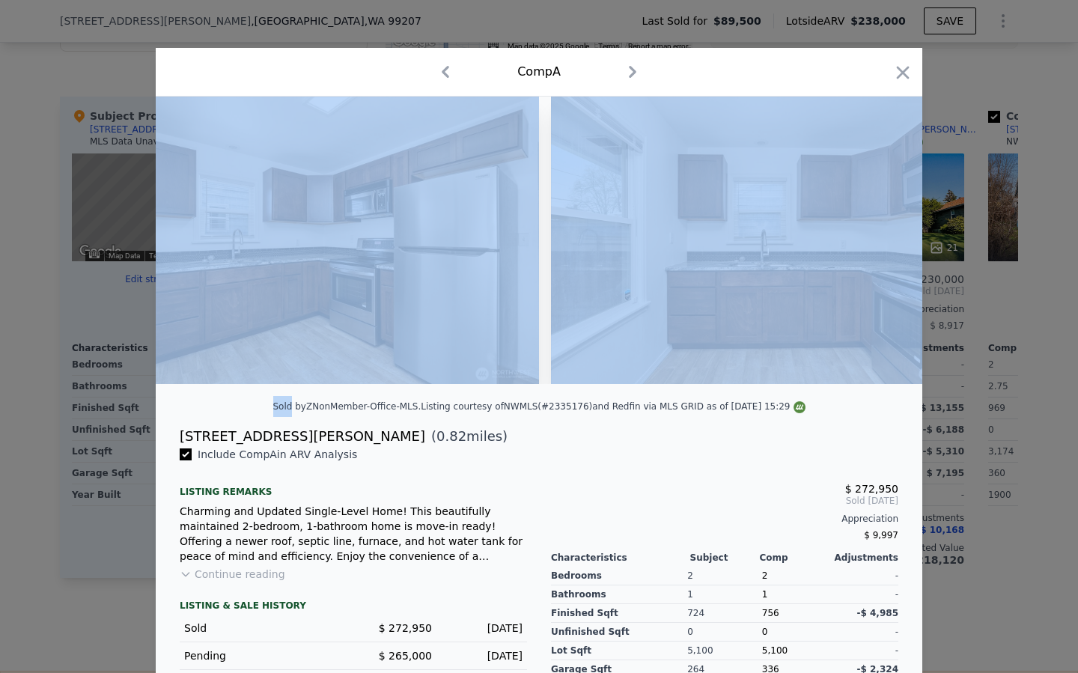
click at [882, 241] on img at bounding box center [766, 240] width 431 height 287
click at [882, 241] on icon at bounding box center [883, 240] width 30 height 30
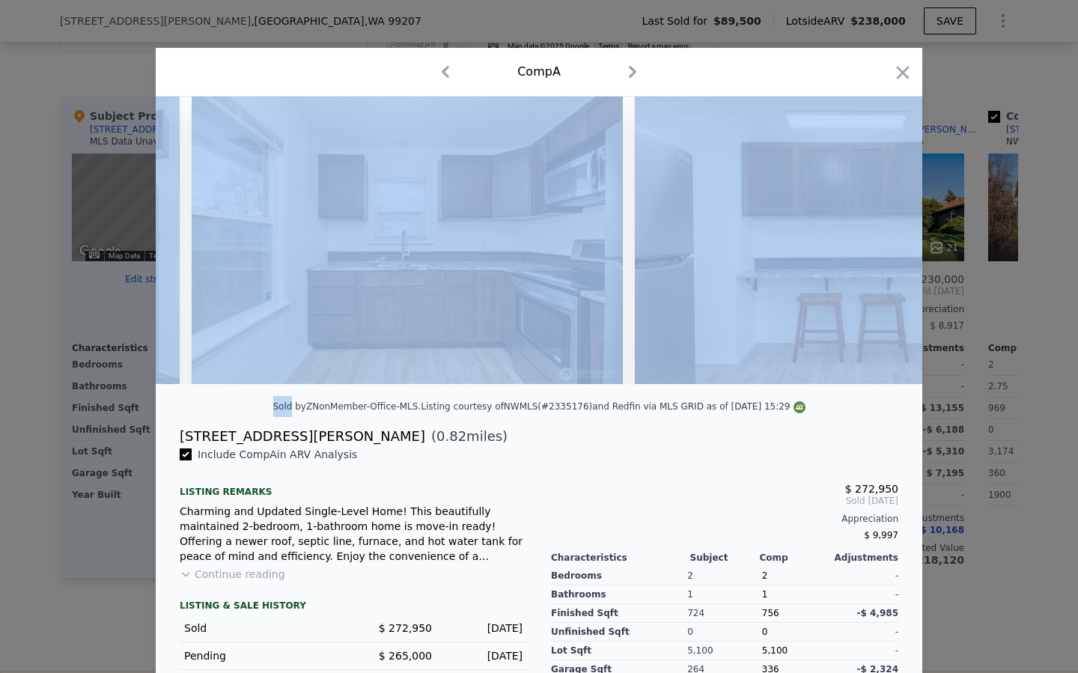
click at [882, 241] on img at bounding box center [850, 240] width 431 height 287
click at [882, 241] on icon at bounding box center [883, 240] width 30 height 30
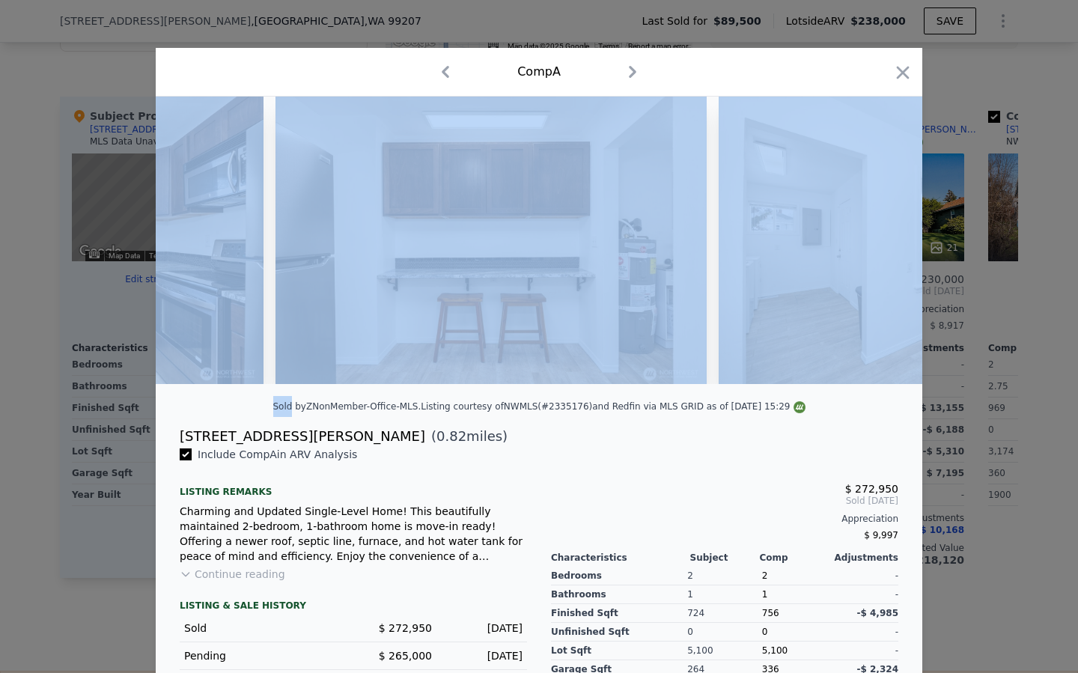
click at [882, 241] on img at bounding box center [934, 240] width 431 height 287
click at [882, 241] on div at bounding box center [539, 240] width 767 height 287
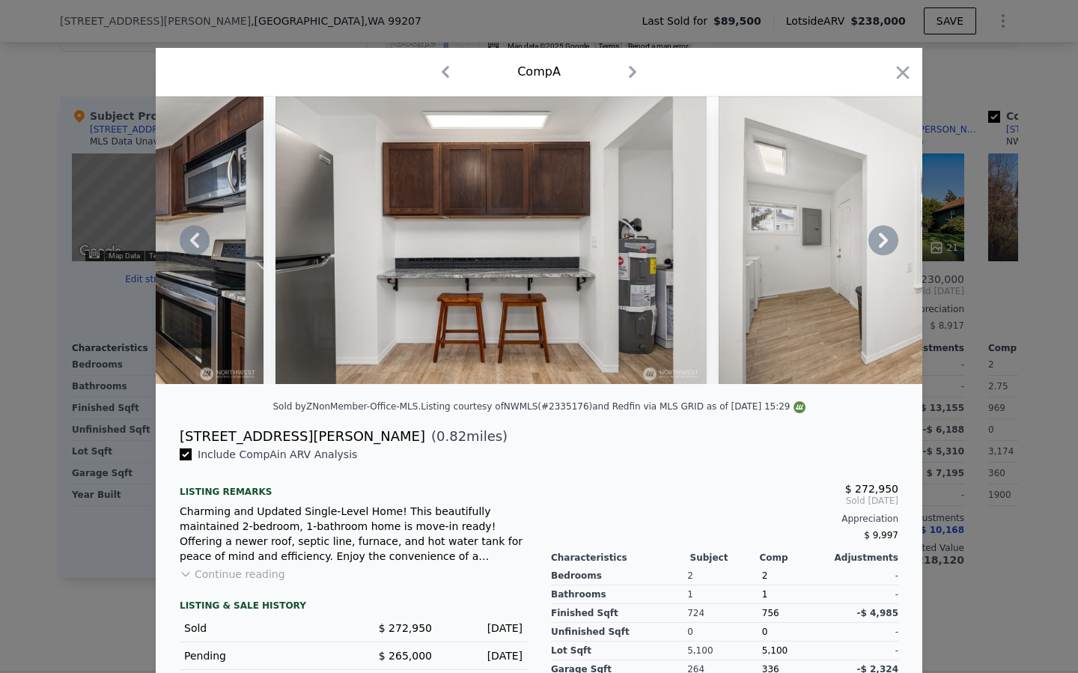
click at [882, 241] on icon at bounding box center [883, 240] width 30 height 30
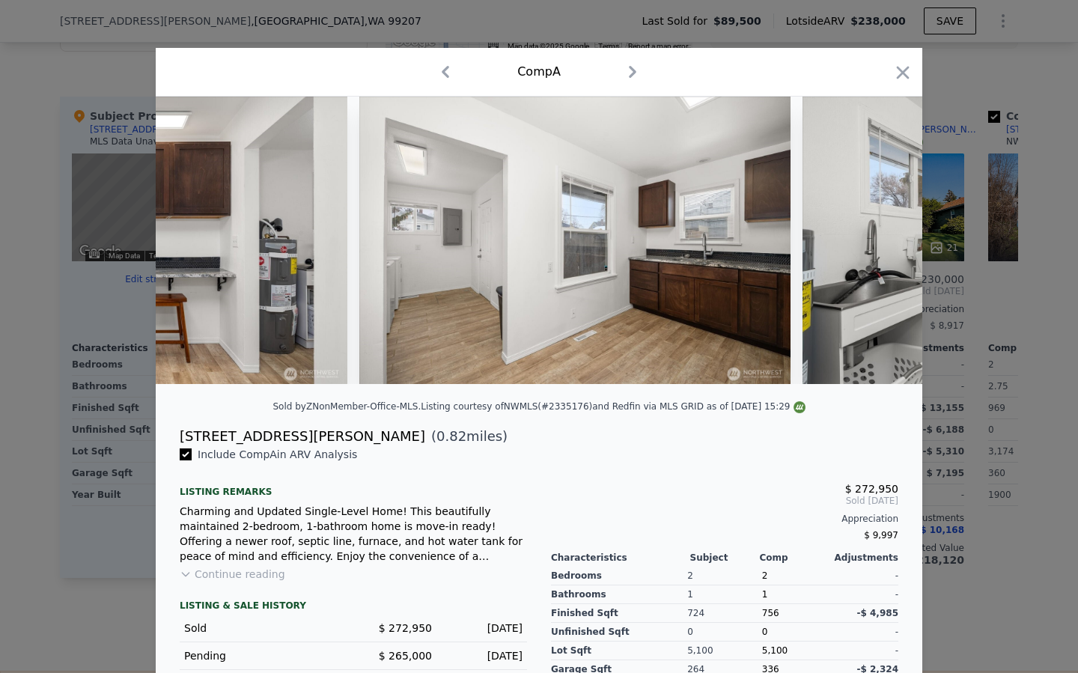
click at [882, 241] on img at bounding box center [1018, 240] width 431 height 287
click at [882, 241] on icon at bounding box center [883, 240] width 30 height 30
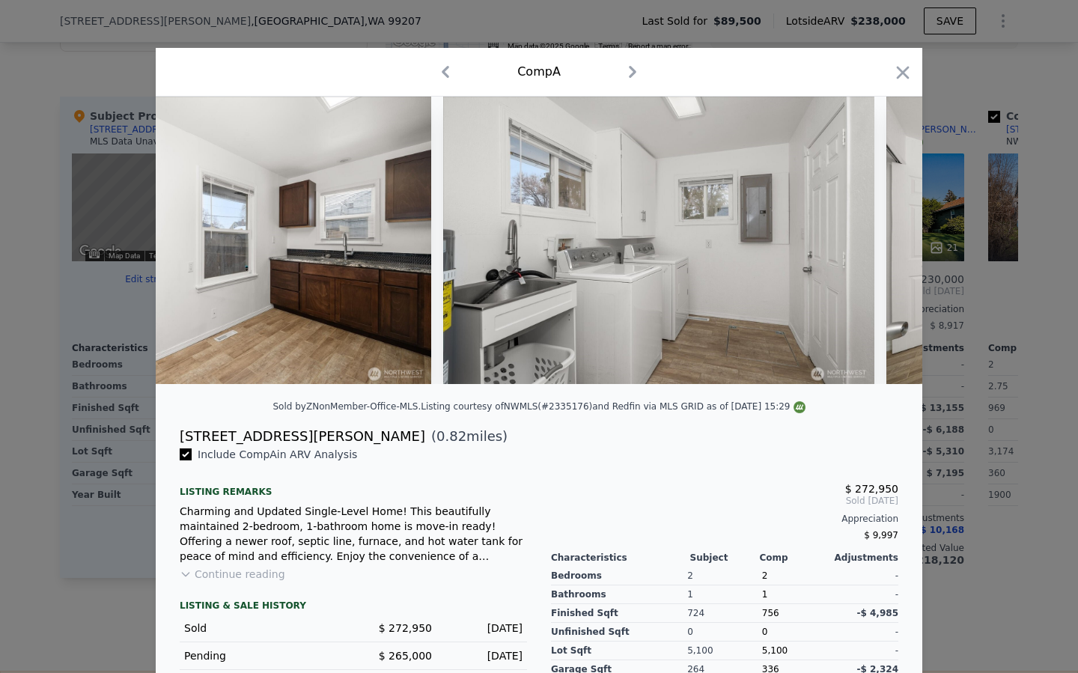
click at [882, 241] on div at bounding box center [539, 240] width 767 height 287
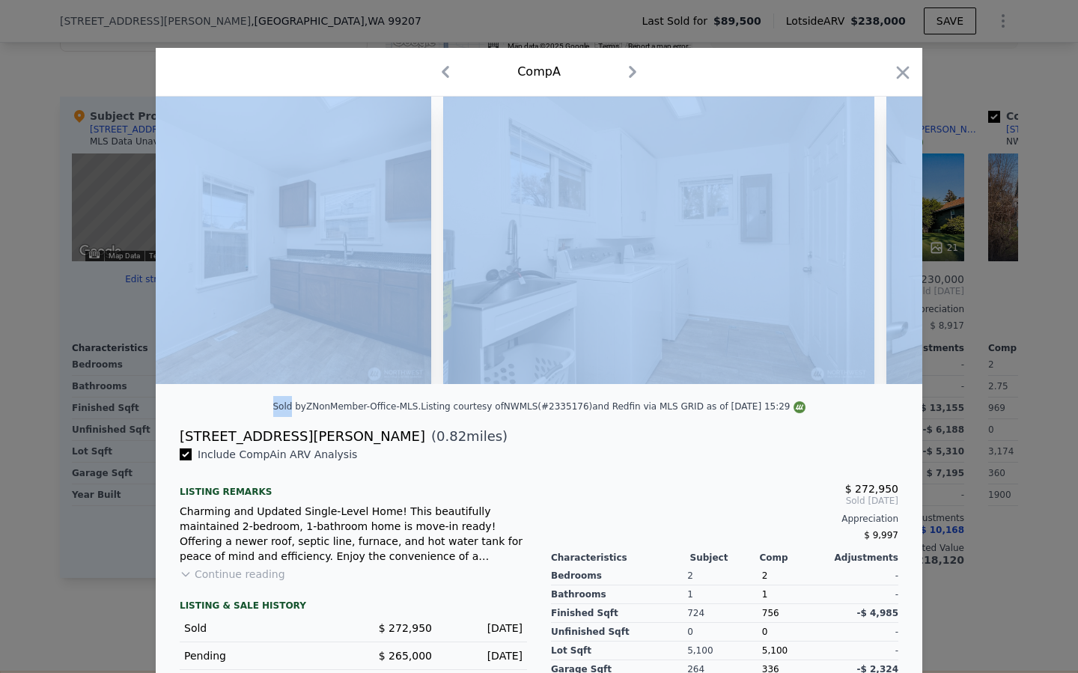
click at [882, 241] on div at bounding box center [539, 240] width 767 height 287
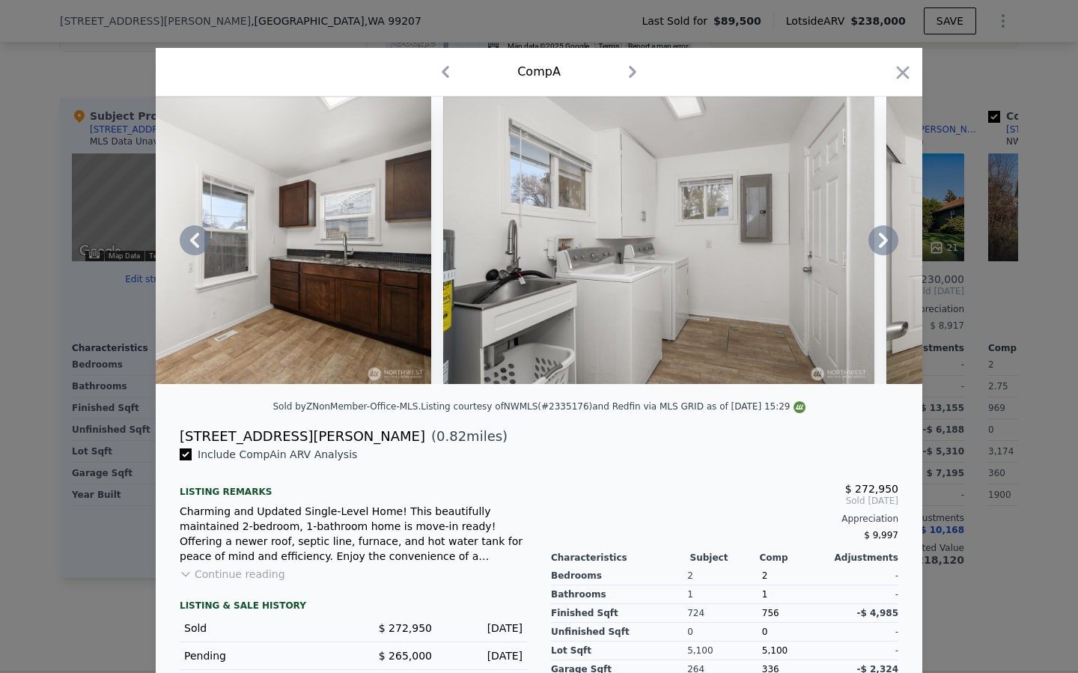
click at [882, 241] on icon at bounding box center [883, 240] width 30 height 30
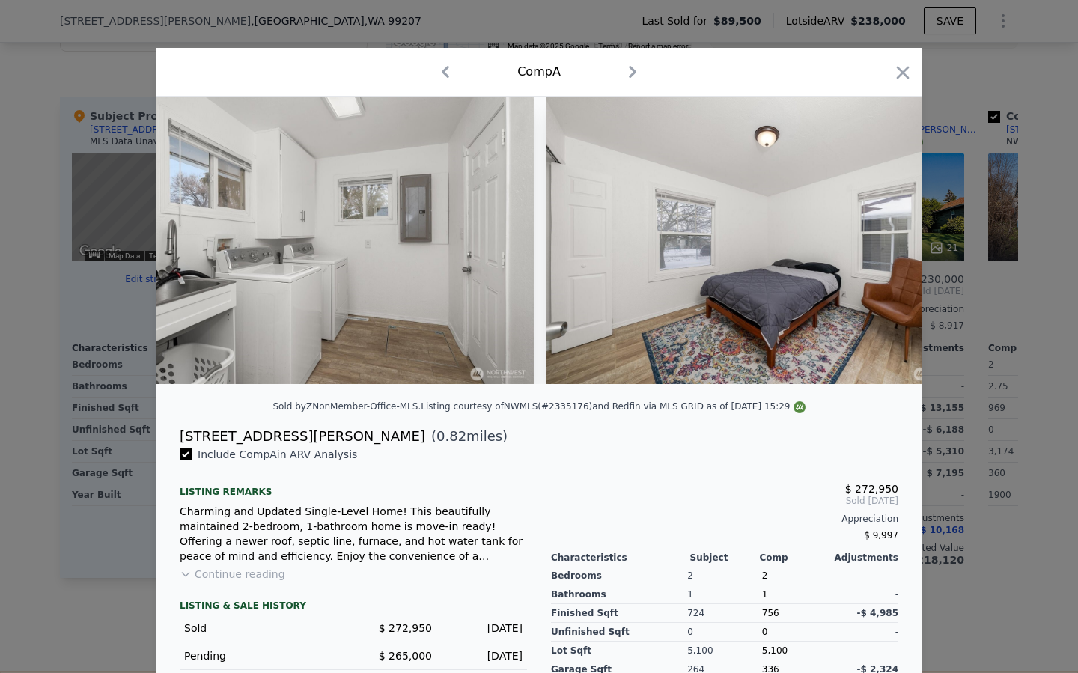
scroll to position [0, 5390]
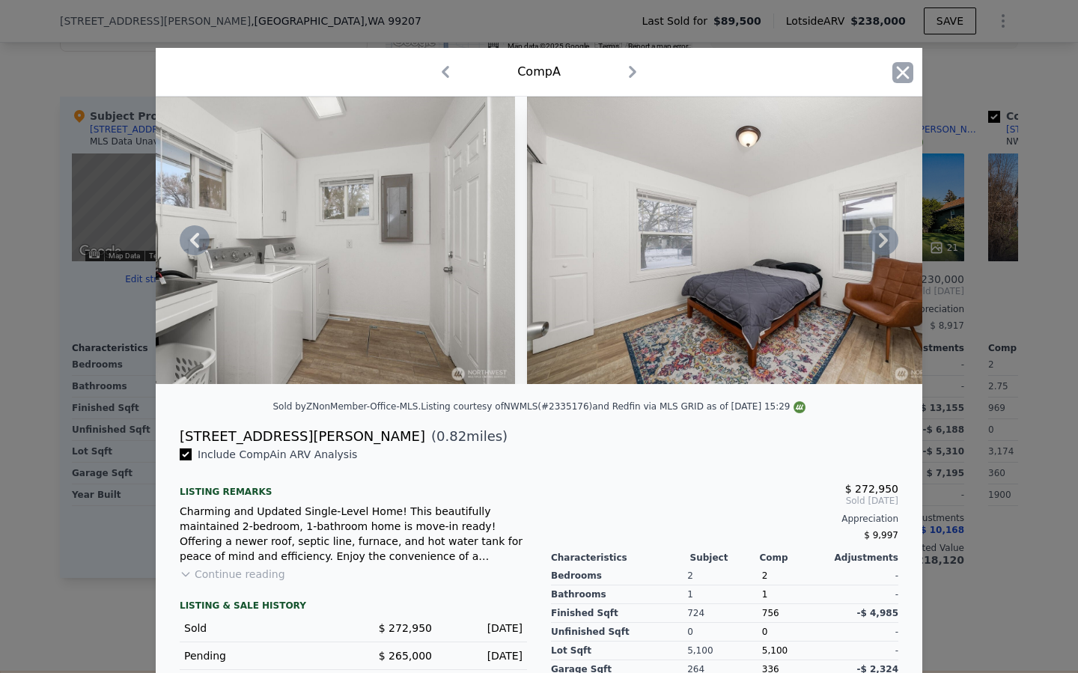
click at [898, 73] on icon "button" at bounding box center [902, 72] width 21 height 21
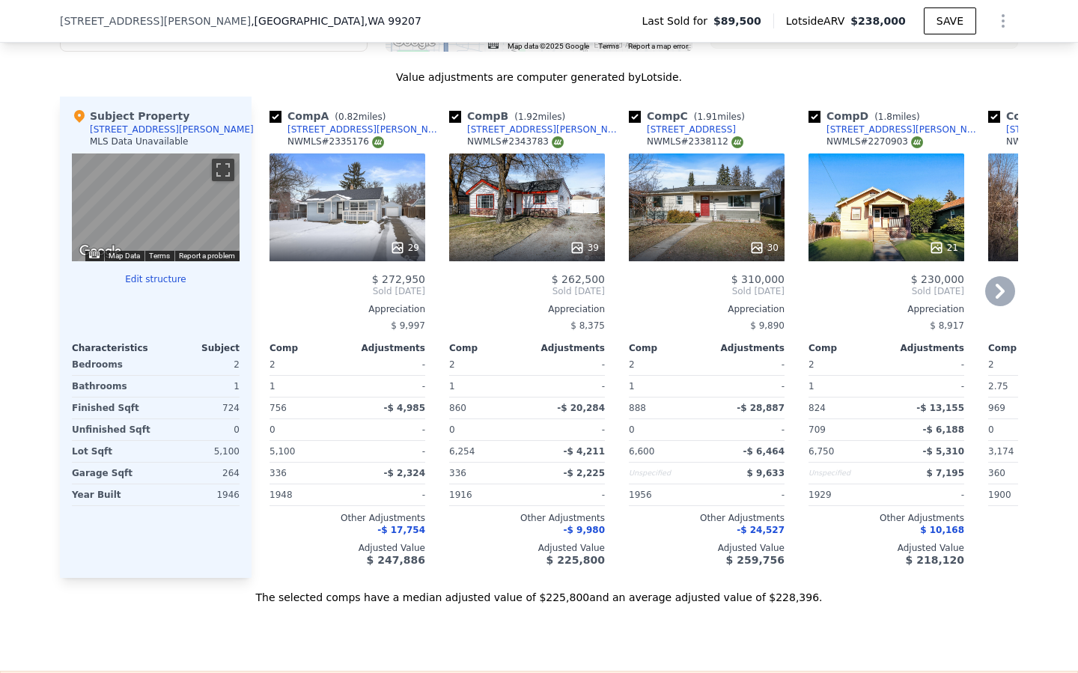
click at [994, 287] on icon at bounding box center [1000, 291] width 30 height 30
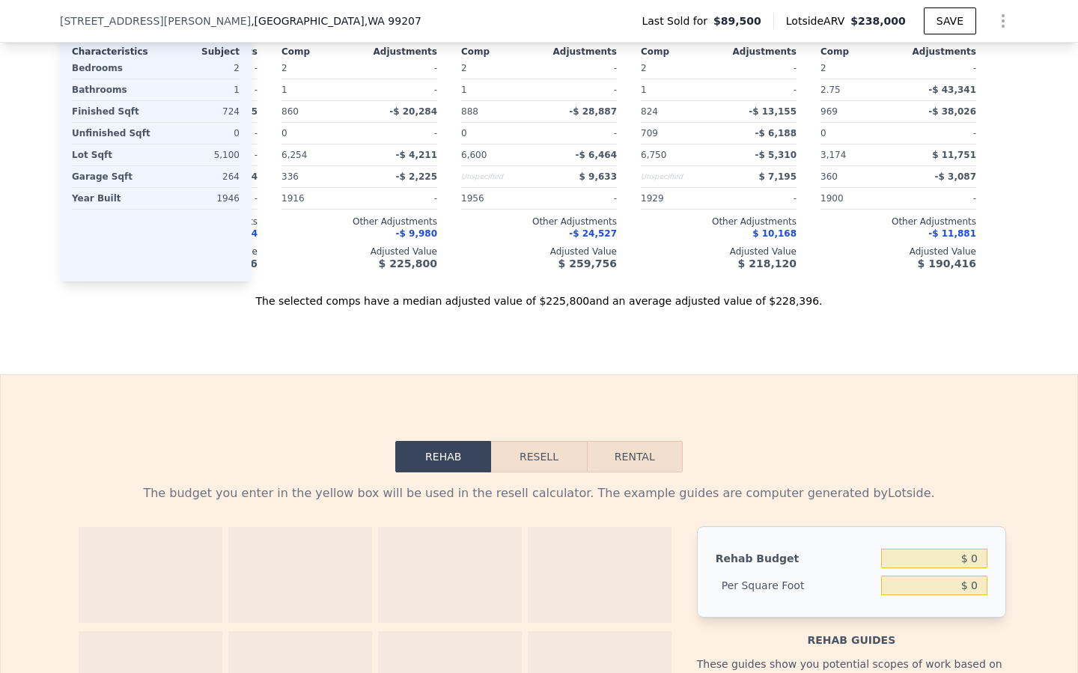
scroll to position [1628, 0]
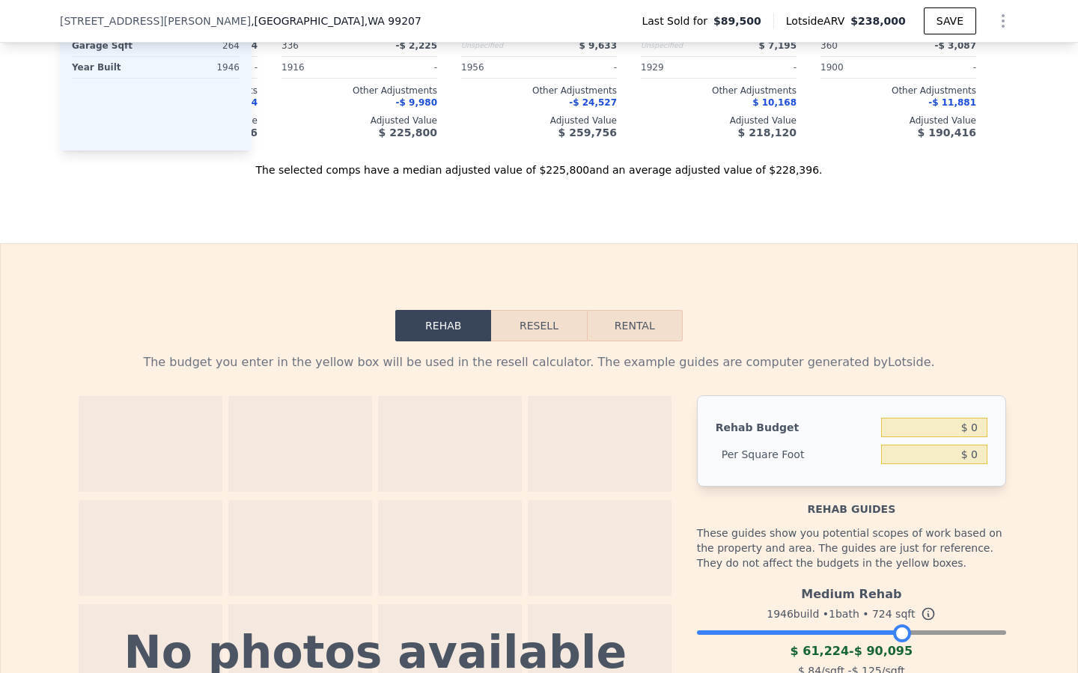
click at [535, 323] on button "Resell" at bounding box center [538, 325] width 95 height 31
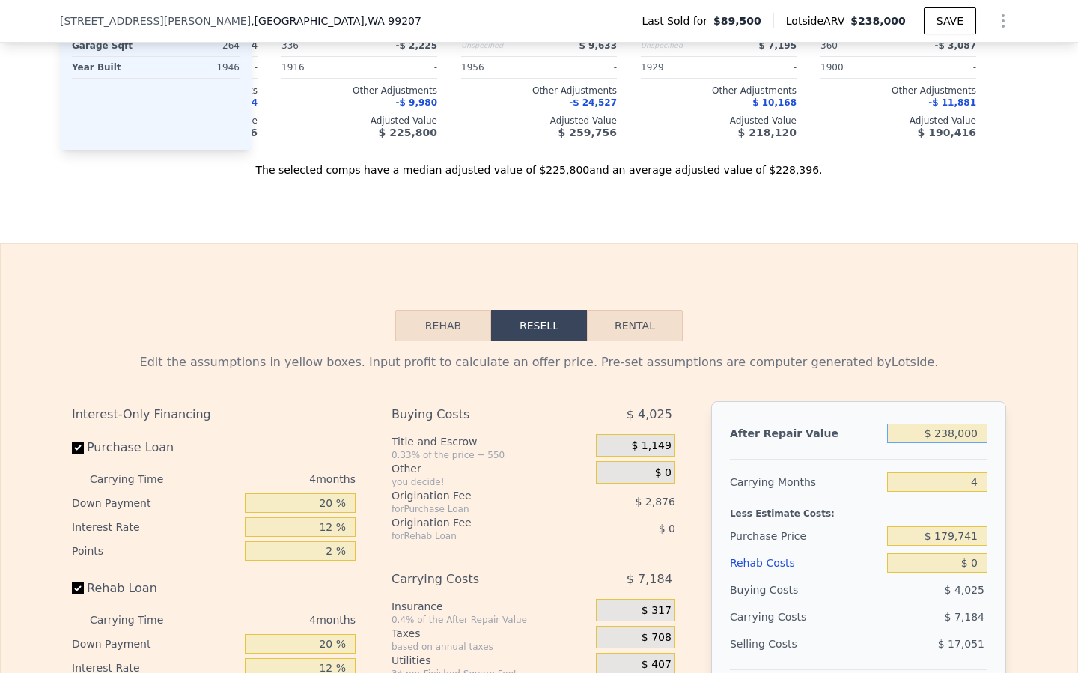
click at [954, 435] on input "$ 238,000" at bounding box center [937, 433] width 100 height 19
type input "$ 2"
type input "-$ 191,181"
type input "$ 26"
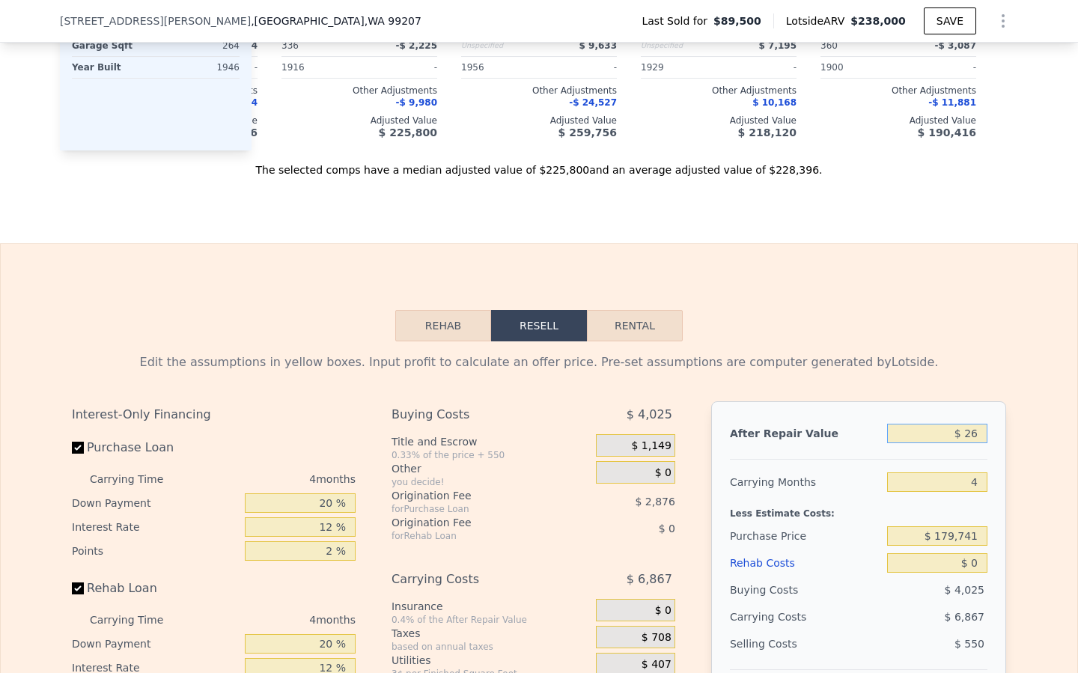
type input "-$ 191,159"
type input "$ 265"
type input "-$ 190,937"
type input "$ 2,650"
type input "-$ 188,720"
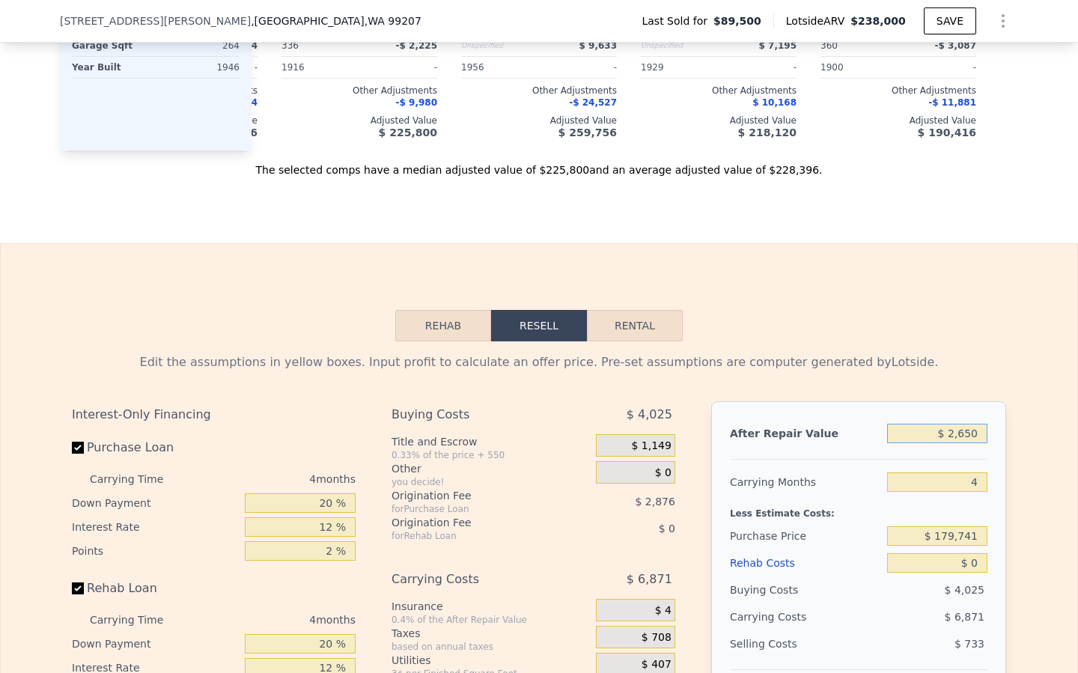
type input "$ 26,500"
type input "-$ 166,556"
type input "$ 265,000"
type input "$ 55,092"
type input "$ 265,000"
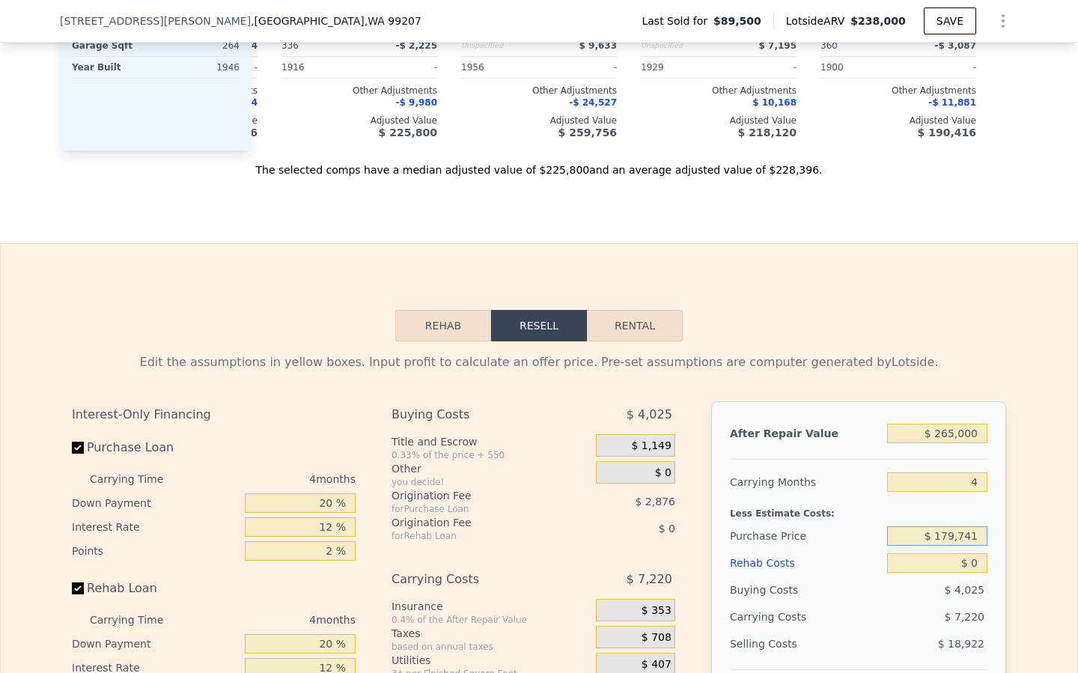
click at [962, 532] on input "$ 179,741" at bounding box center [937, 535] width 100 height 19
type input "$ 110,000"
type input "$ 128,414"
click at [974, 570] on input "$ 0" at bounding box center [937, 562] width 100 height 19
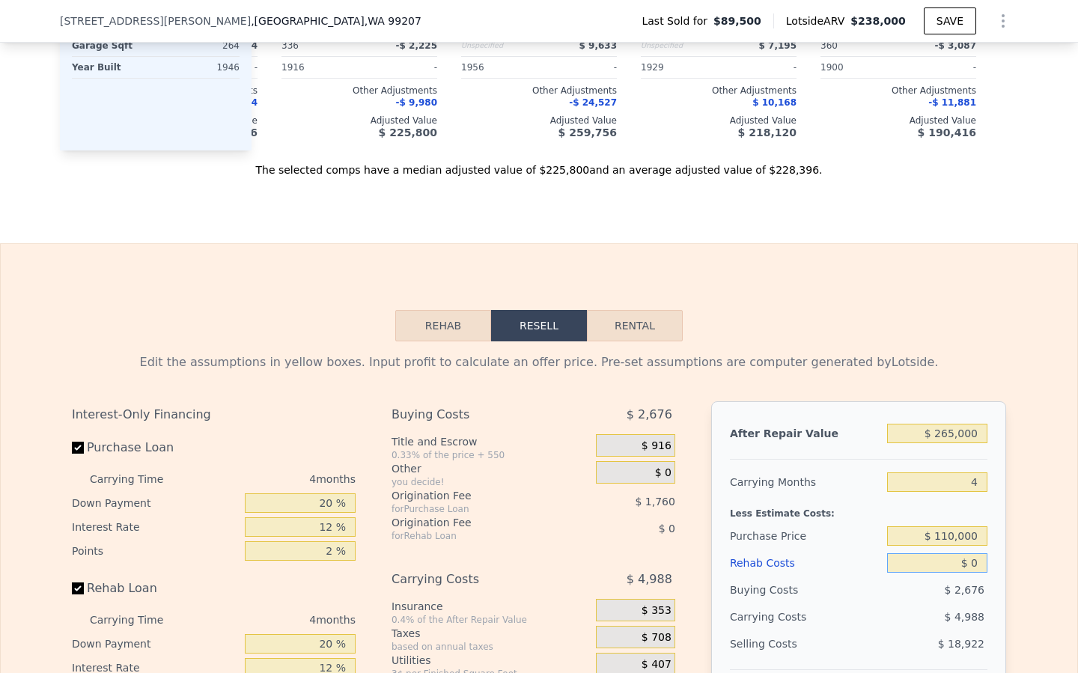
type input "$ 08"
type input "$ 128,406"
type input "$ 0"
type input "$ 128,414"
type input "$ 8"
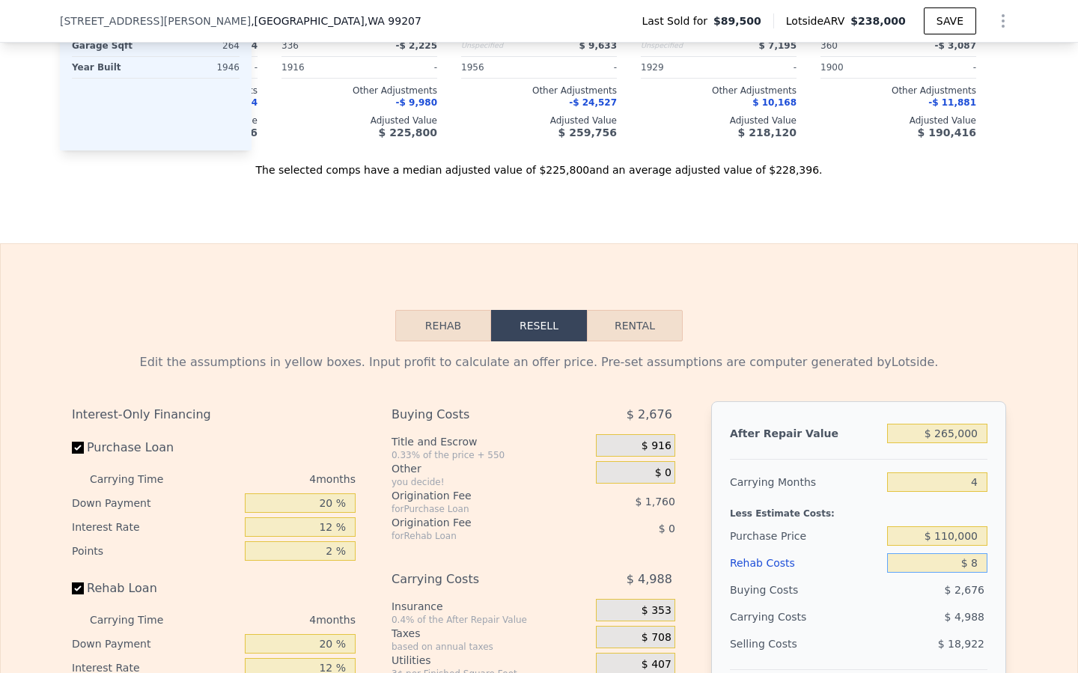
type input "$ 128,406"
type input "$ 80"
type input "$ 128,329"
type input "$ 800"
type input "$ 127,577"
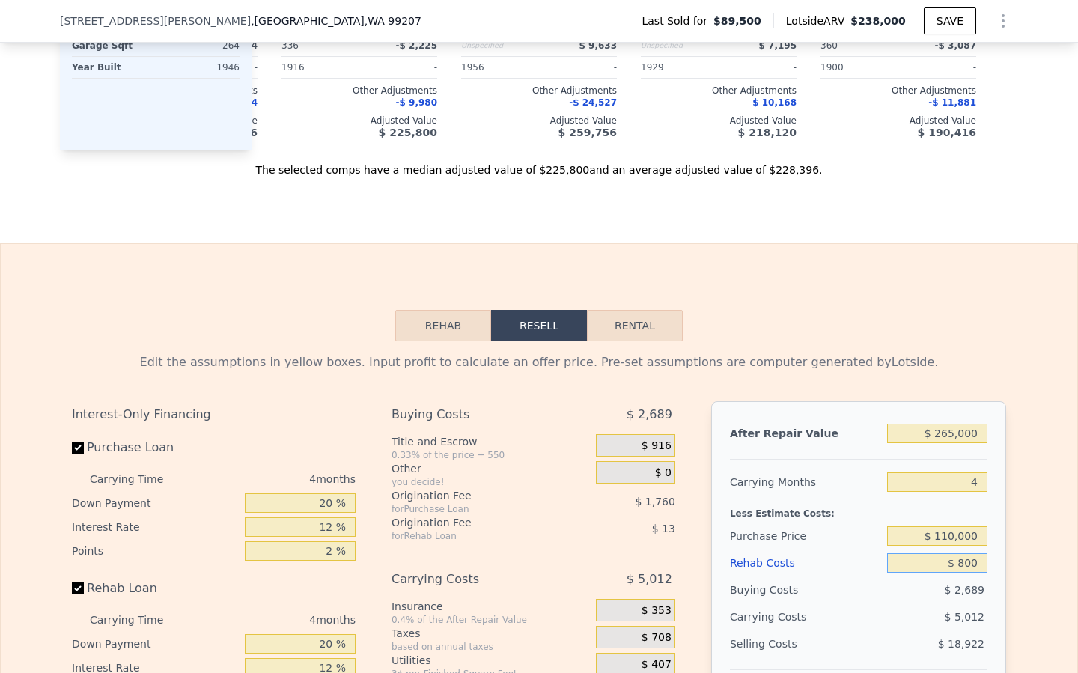
type input "$ 8,000"
type input "$ 120,030"
type input "$ 80,000"
type input "$ 44,574"
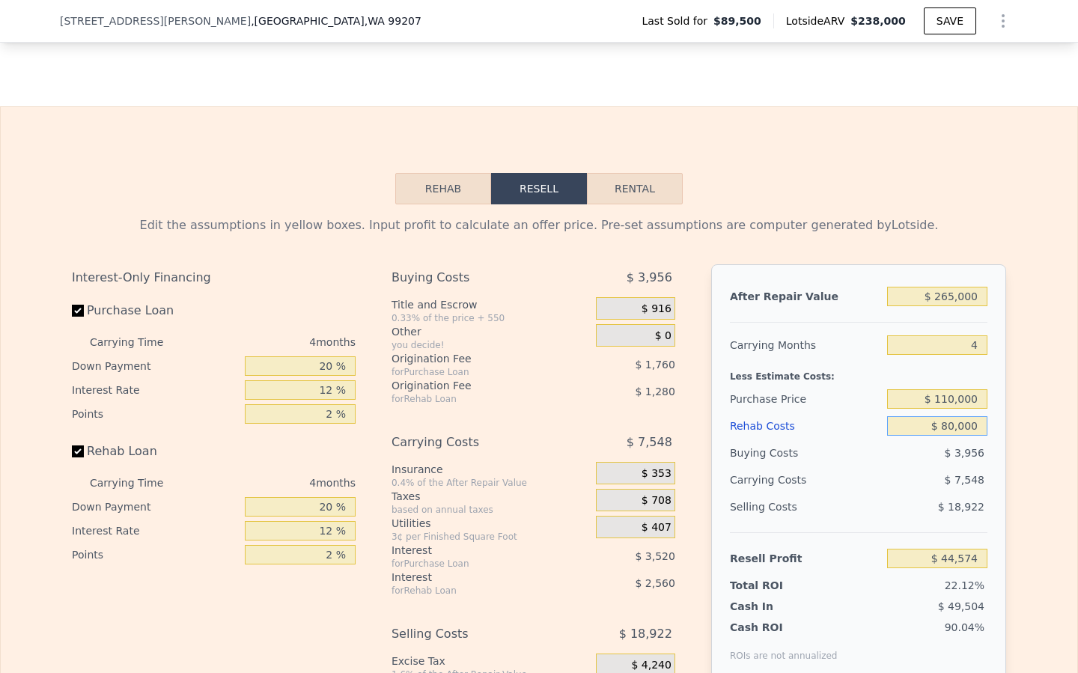
scroll to position [1768, 0]
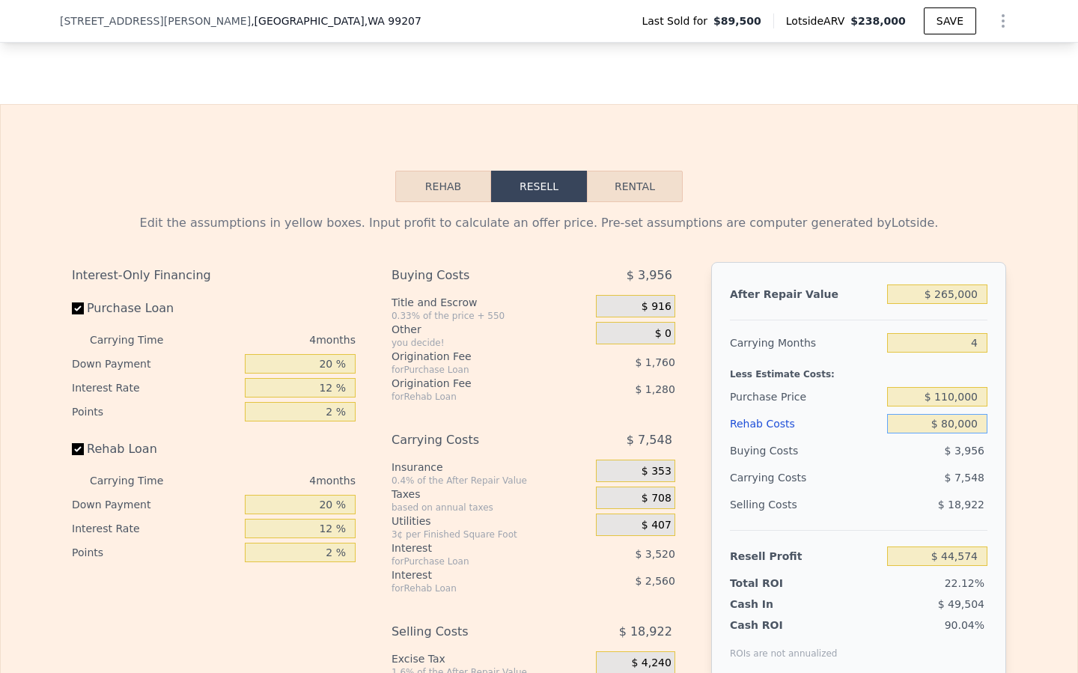
click at [954, 423] on input "$ 80,000" at bounding box center [937, 423] width 100 height 19
type input "$ 8,000"
type input "$ 120,030"
type input "$ 85,000"
type input "$ 39,334"
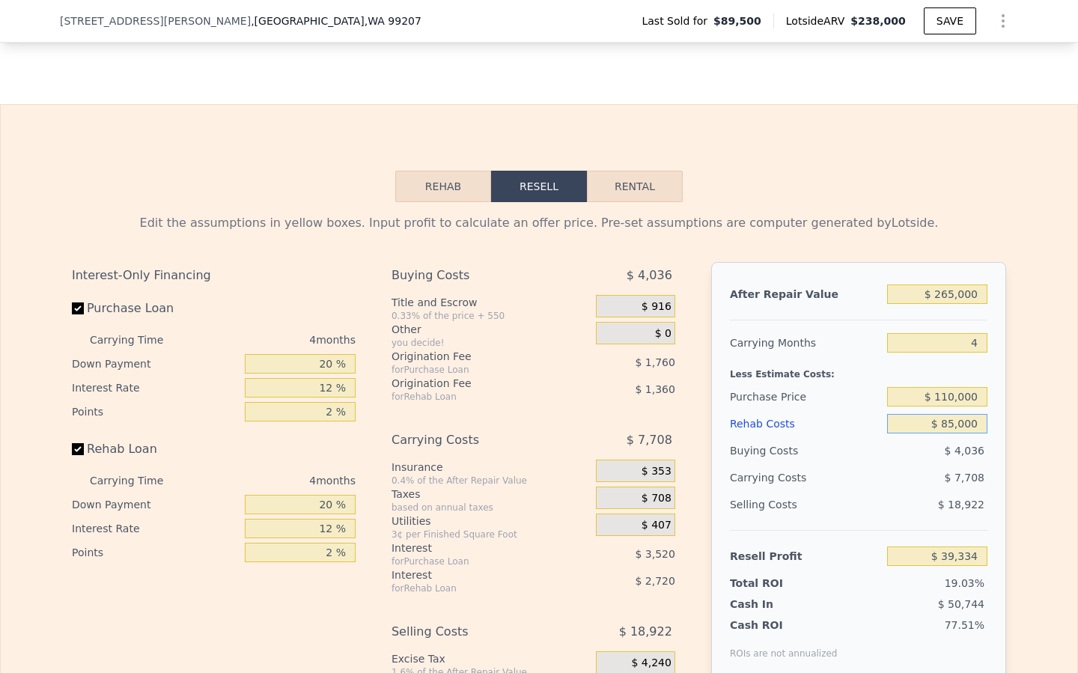
type input "$ 85,000"
click at [977, 344] on input "4" at bounding box center [937, 342] width 100 height 19
type input "5"
type input "$ 37,406"
type input "5"
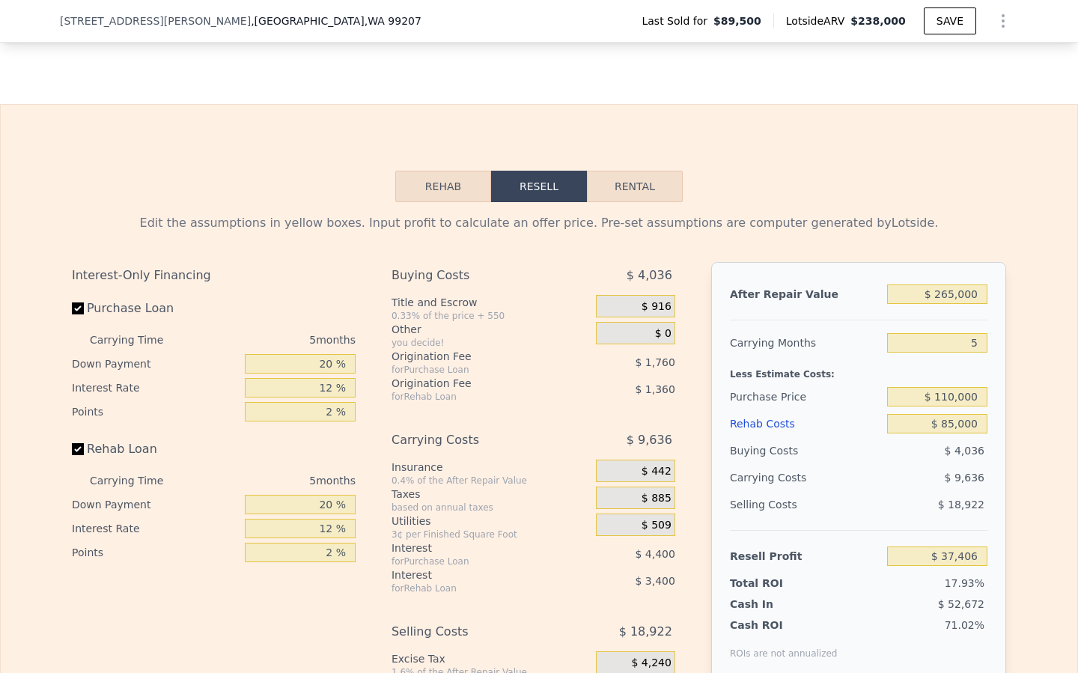
click at [850, 485] on div "$ 9,636" at bounding box center [909, 477] width 158 height 27
click at [955, 294] on input "$ 265,000" at bounding box center [937, 293] width 100 height 19
type input "$ 26,000"
type input "-$ 184,626"
type input "$ 260,000"
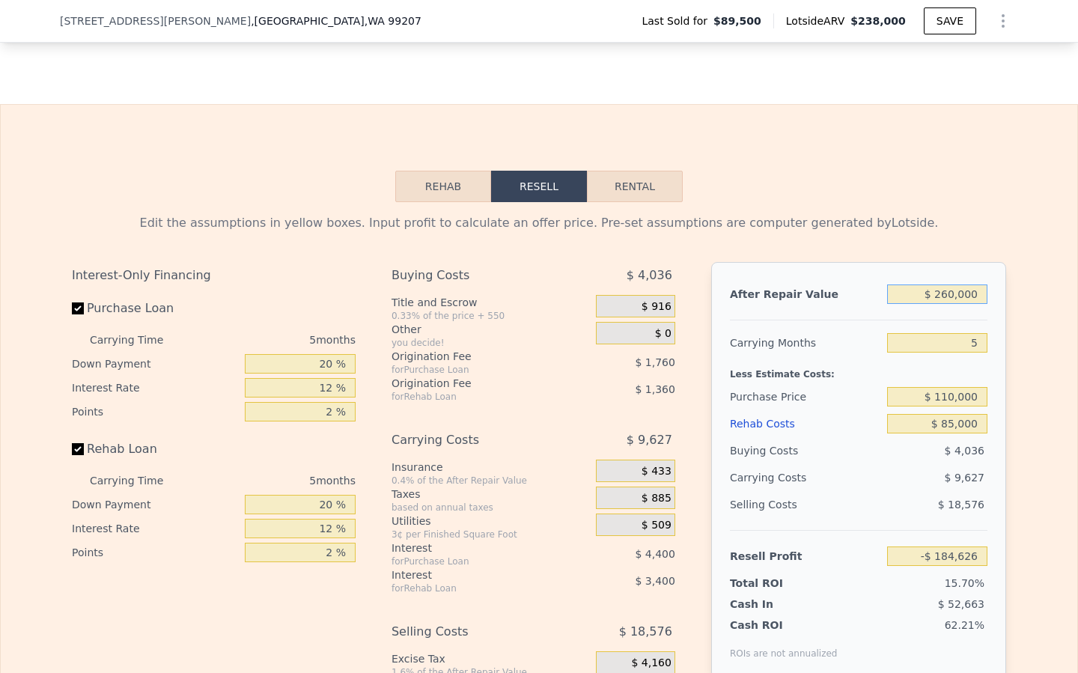
type input "$ 32,761"
click at [333, 589] on div "Interest-Only Financing Purchase Loan Carrying Time 5 months Down Payment 20 % …" at bounding box center [220, 510] width 296 height 497
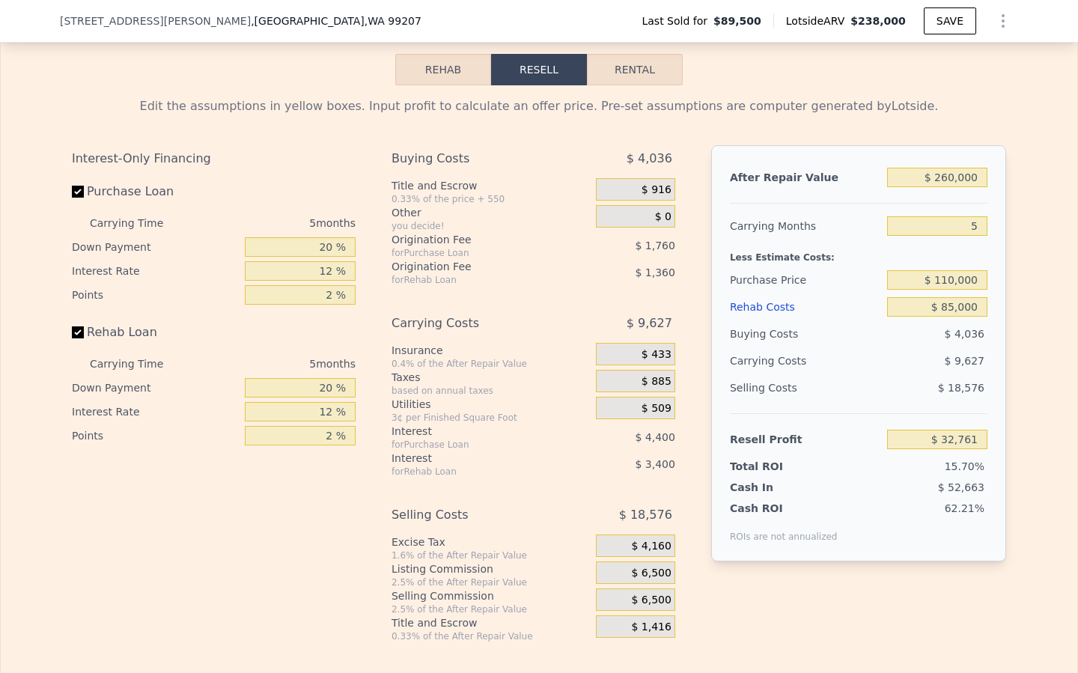
scroll to position [1883, 0]
type input "$ 238,000"
type input "4"
type input "$ 0"
type input "$ 29,999"
